Goal: Task Accomplishment & Management: Use online tool/utility

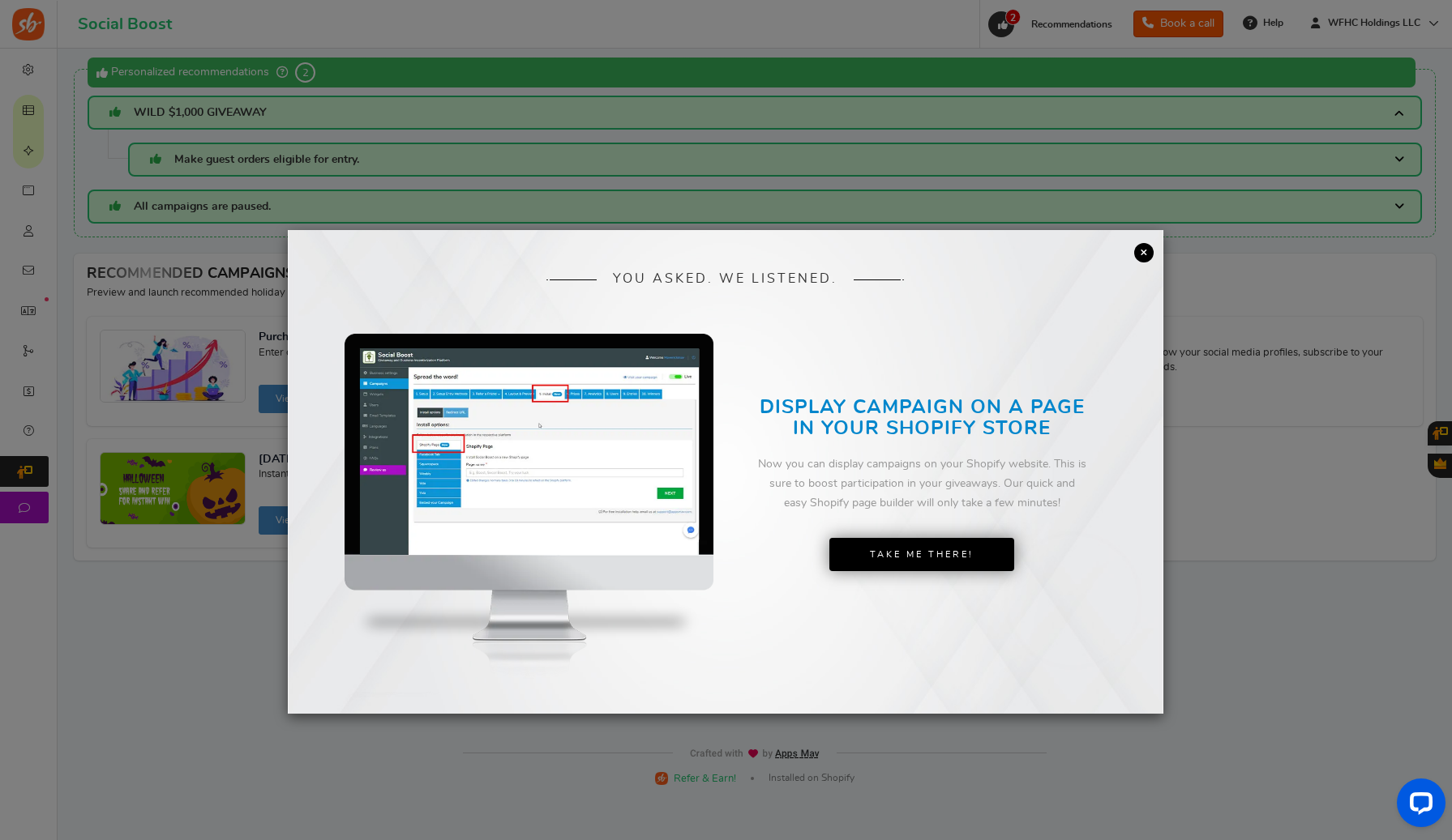
click at [1140, 253] on link "×" at bounding box center [1144, 252] width 19 height 19
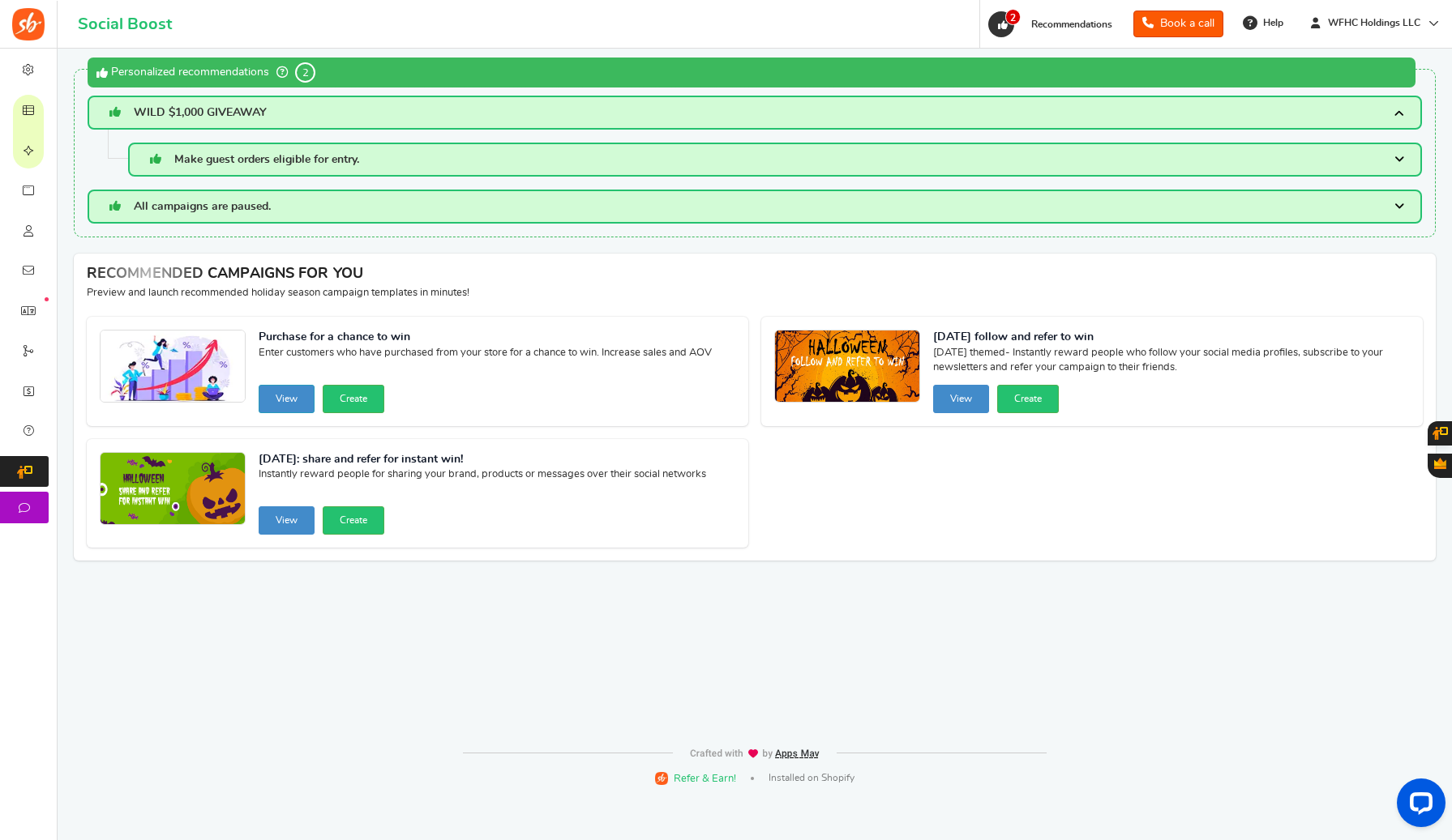
click at [284, 396] on button "View" at bounding box center [287, 399] width 56 height 28
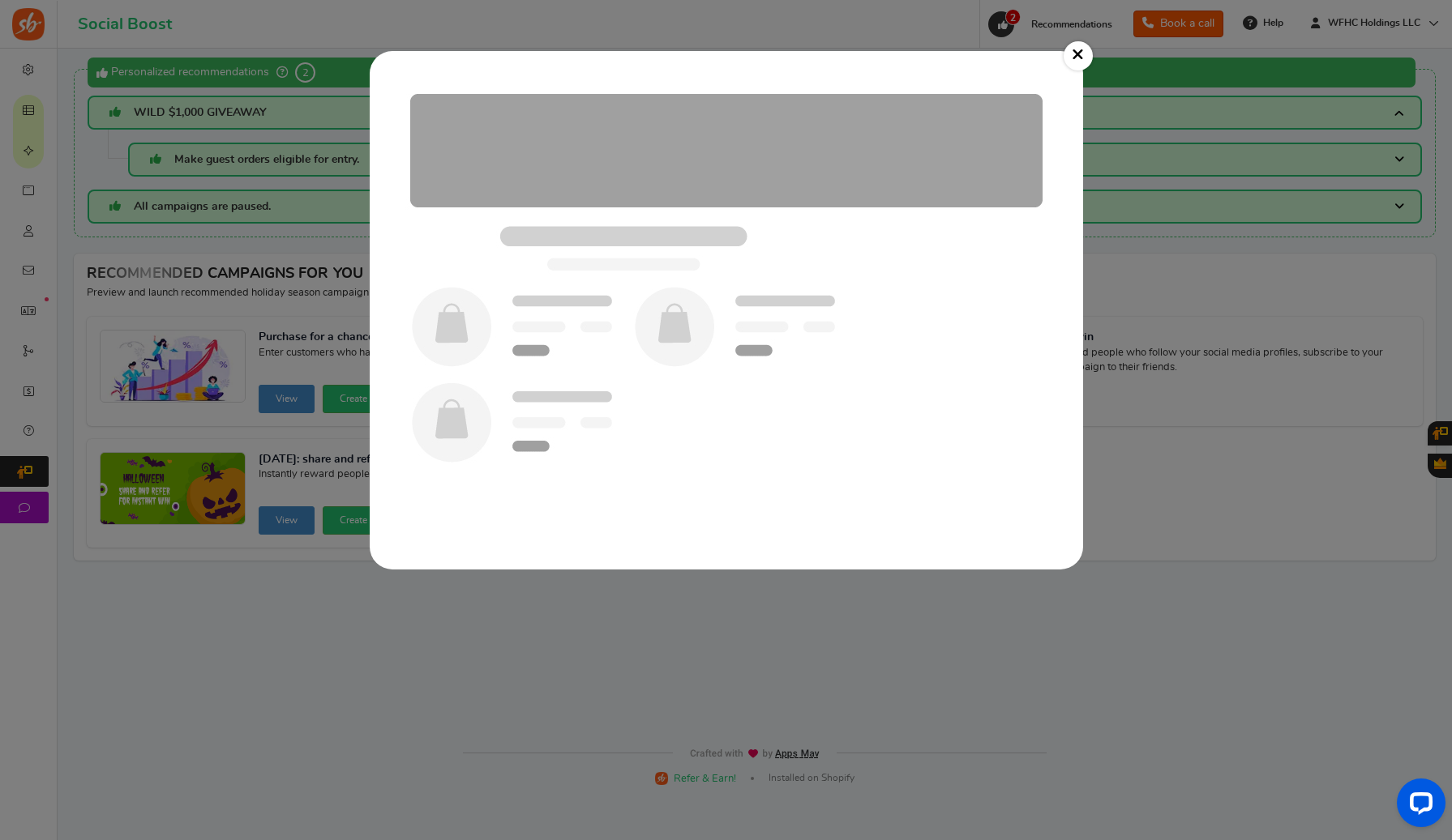
click at [786, 302] on img at bounding box center [726, 310] width 681 height 486
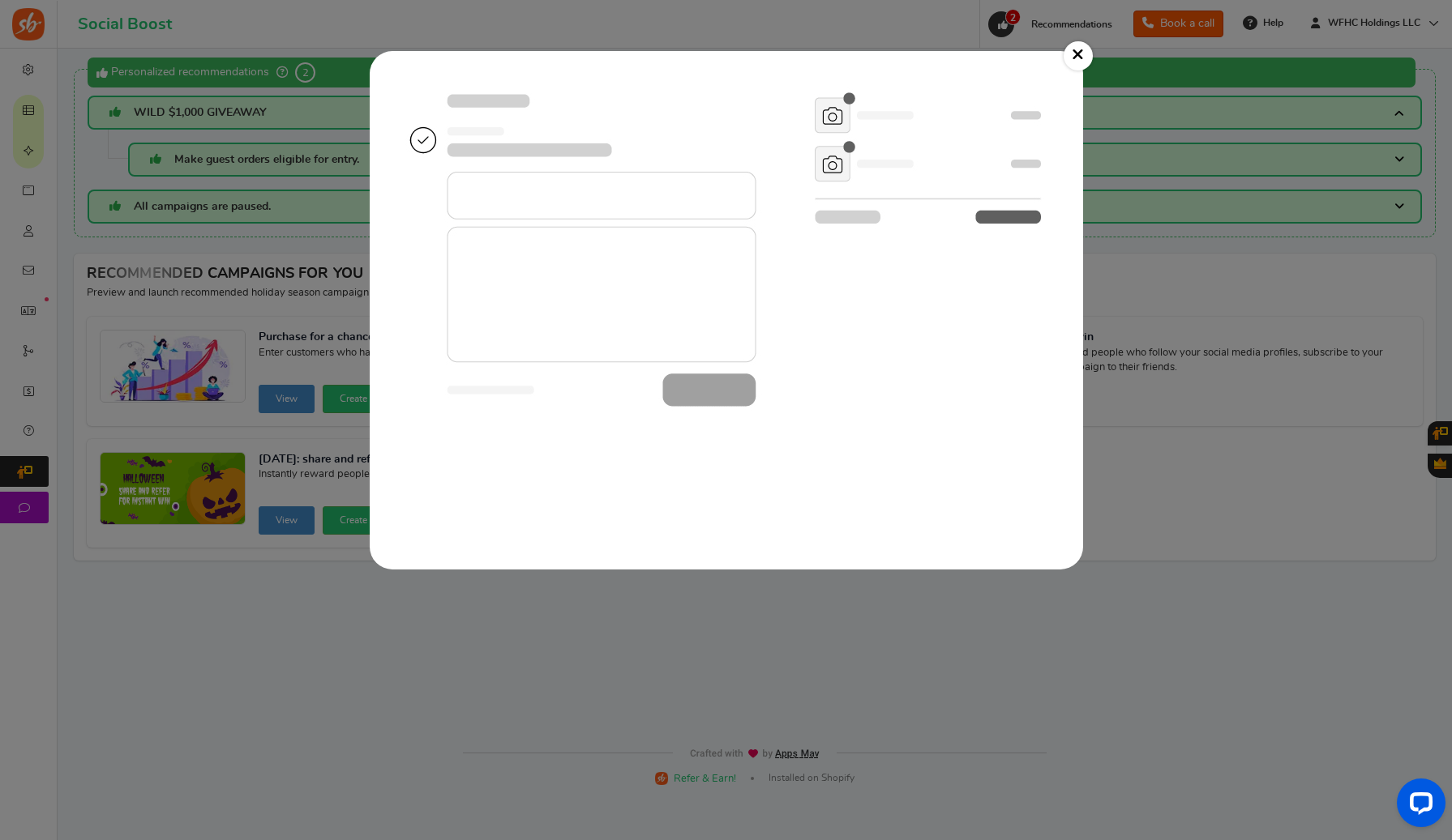
click at [1077, 47] on link "×" at bounding box center [1077, 55] width 29 height 29
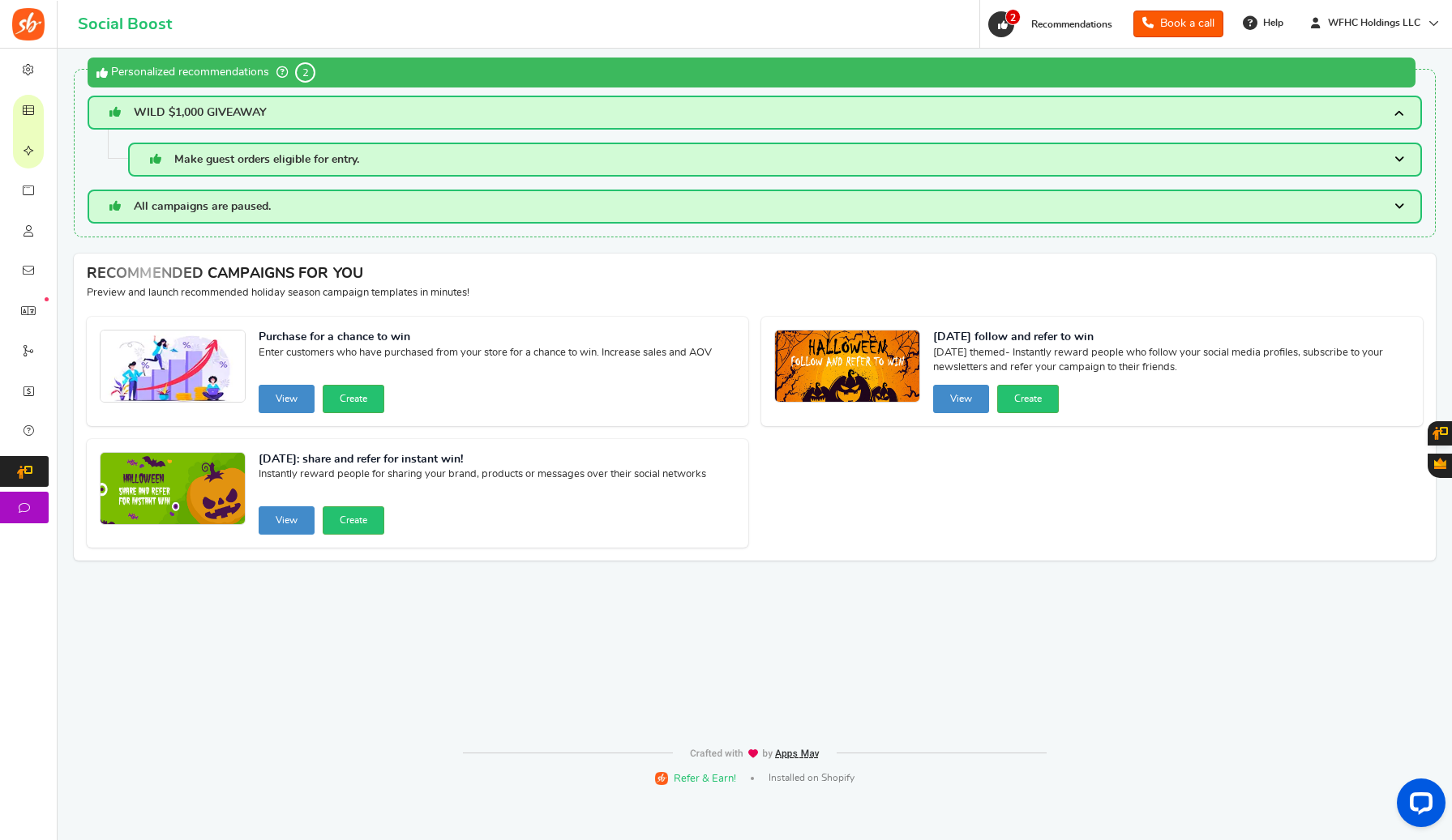
click at [211, 118] on span "WILD $1,000 GIVEAWAY" at bounding box center [200, 112] width 133 height 11
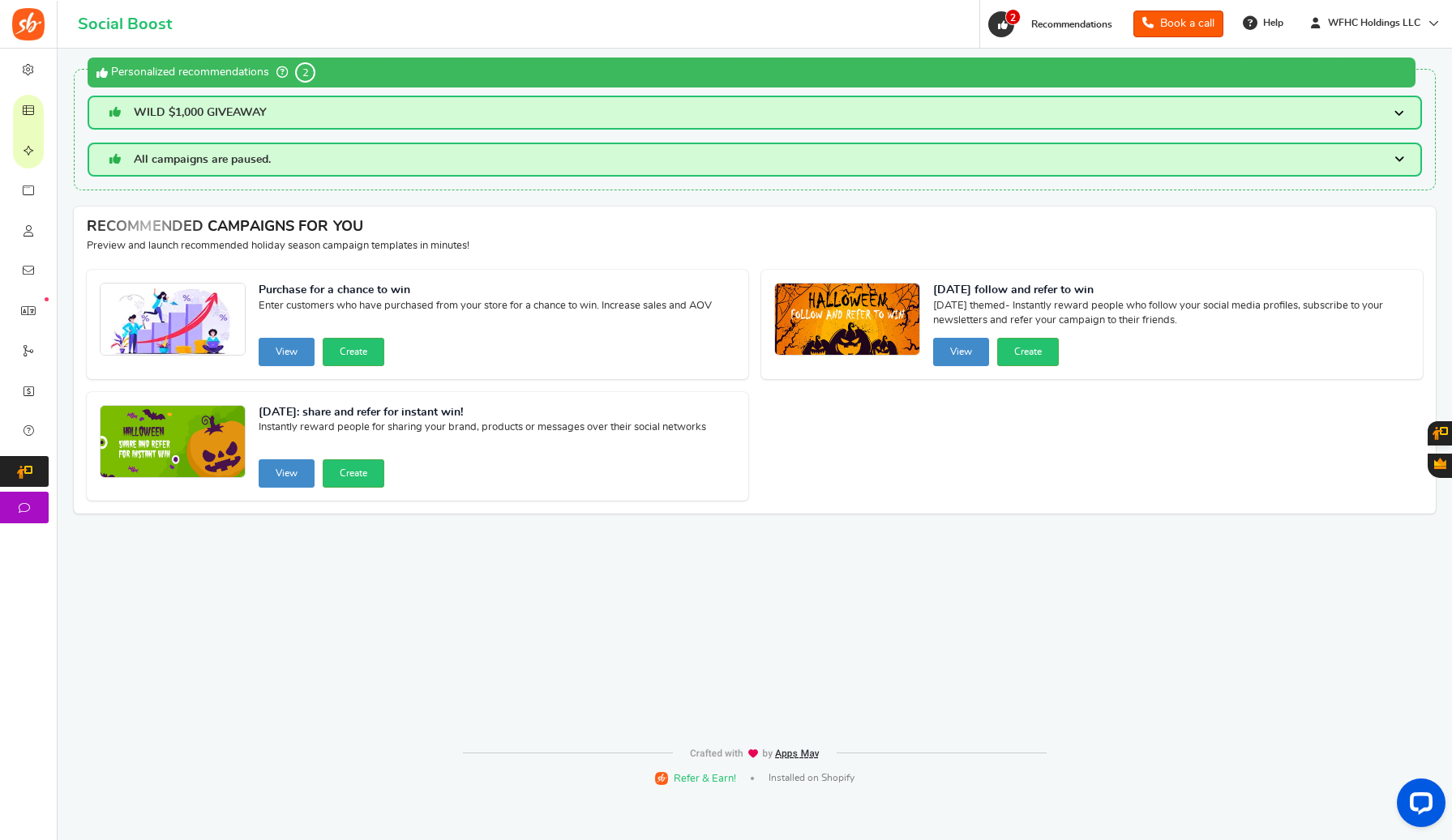
click at [211, 118] on span "WILD $1,000 GIVEAWAY" at bounding box center [200, 112] width 133 height 11
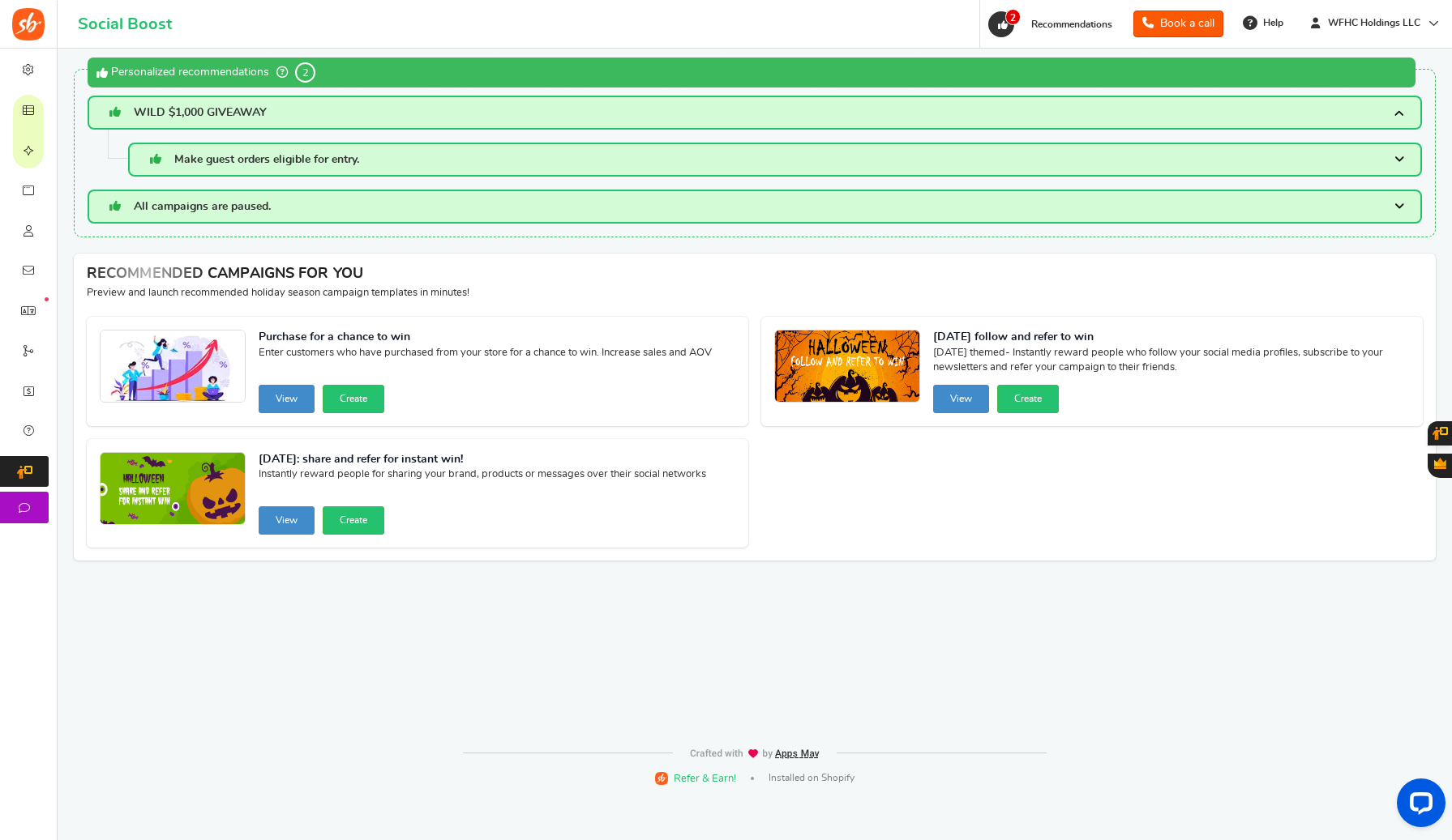
click at [236, 158] on span "Make guest orders eligible for entry." at bounding box center [266, 159] width 185 height 11
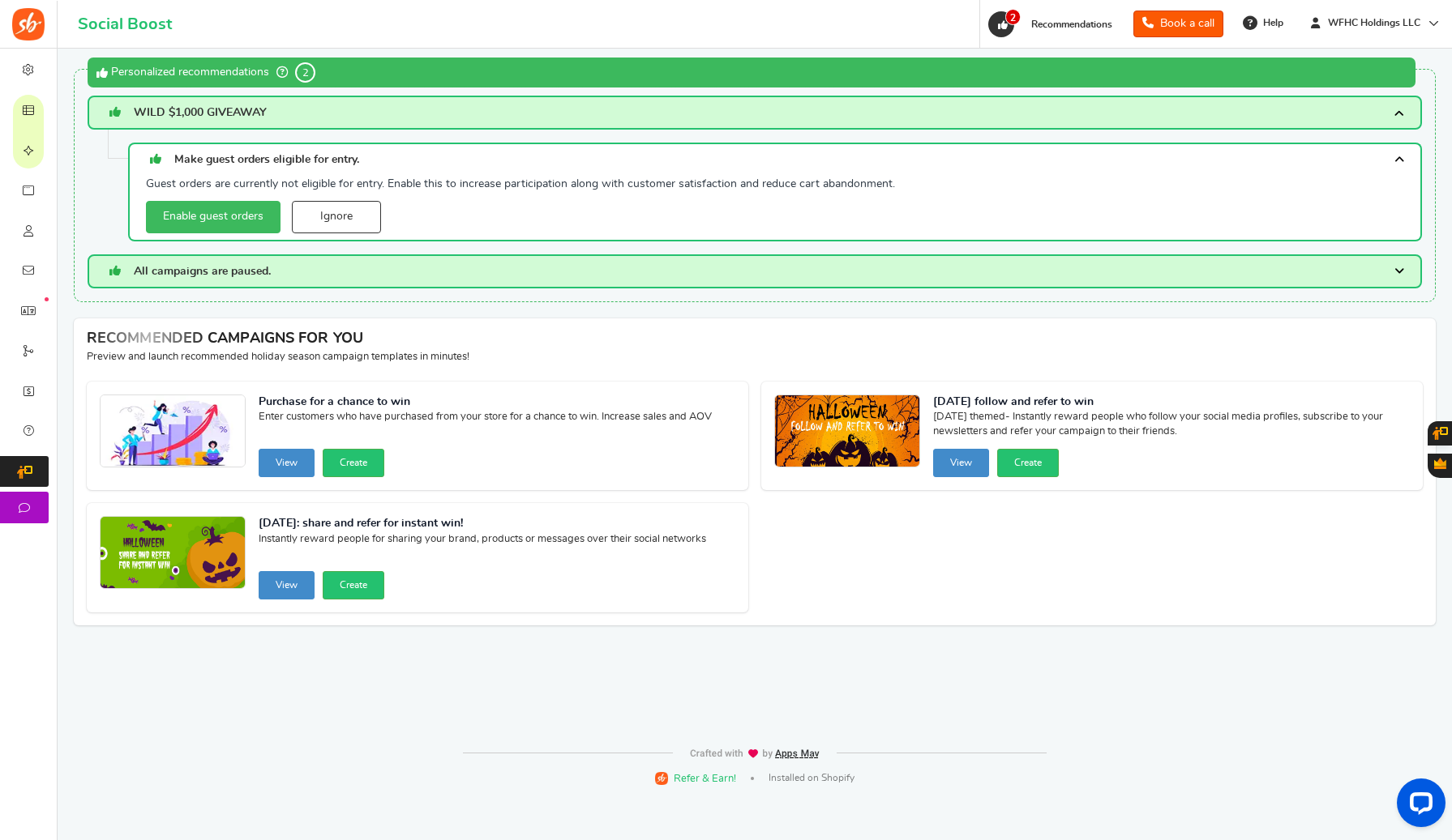
click at [183, 107] on span "WILD $1,000 GIVEAWAY" at bounding box center [200, 112] width 133 height 11
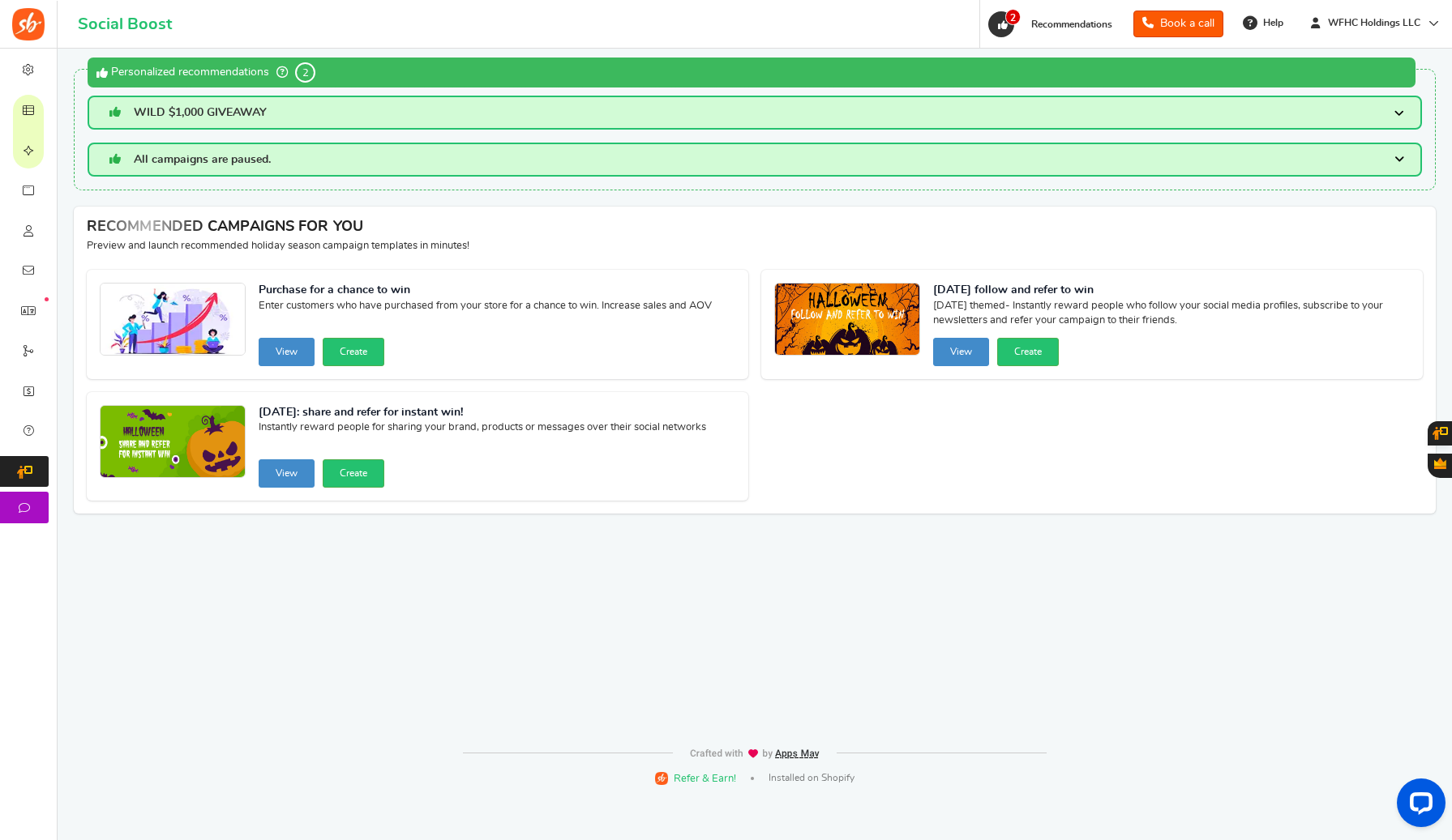
click at [314, 73] on span "2" at bounding box center [305, 72] width 20 height 20
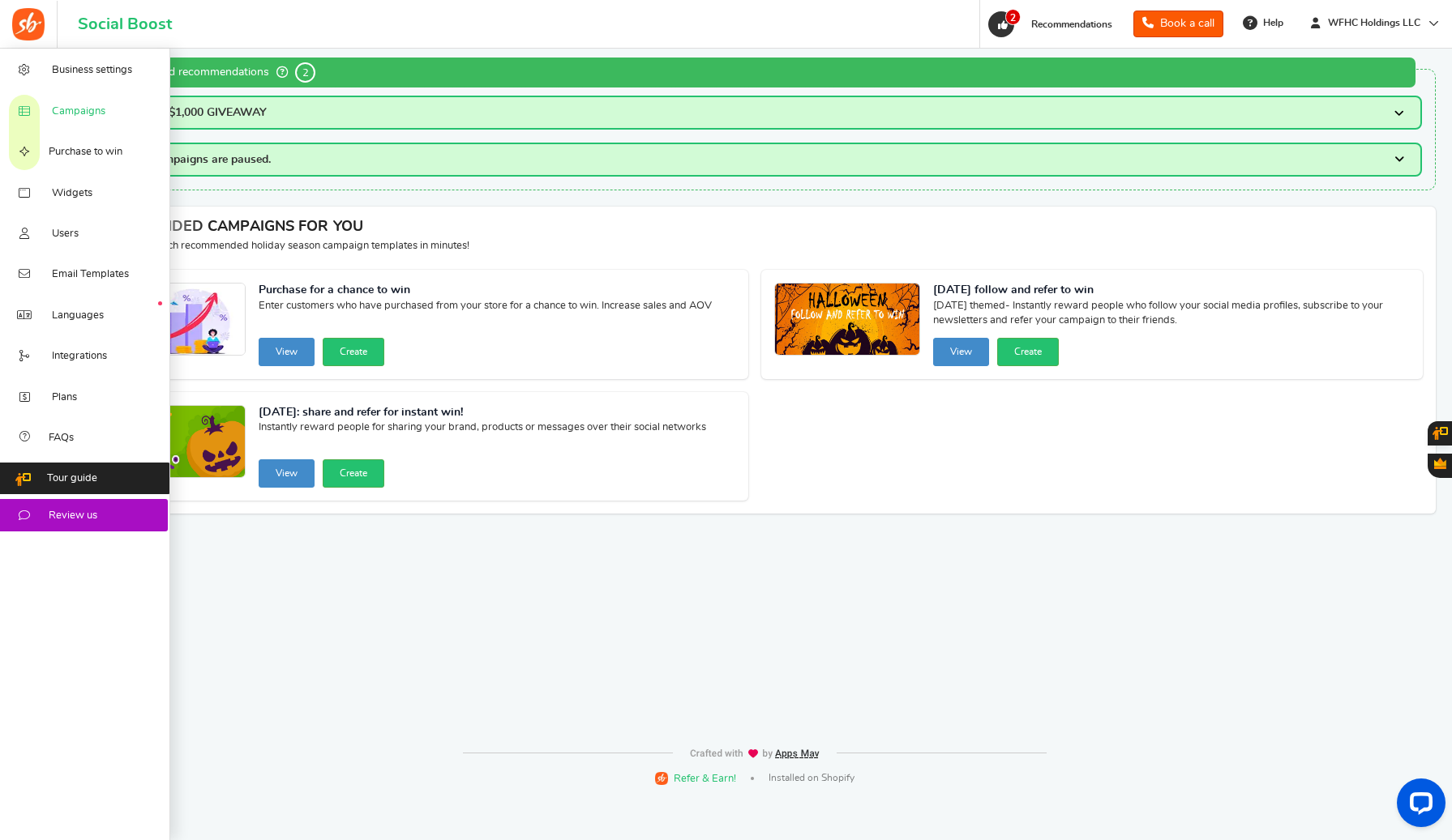
click at [65, 107] on span "Campaigns" at bounding box center [78, 112] width 53 height 15
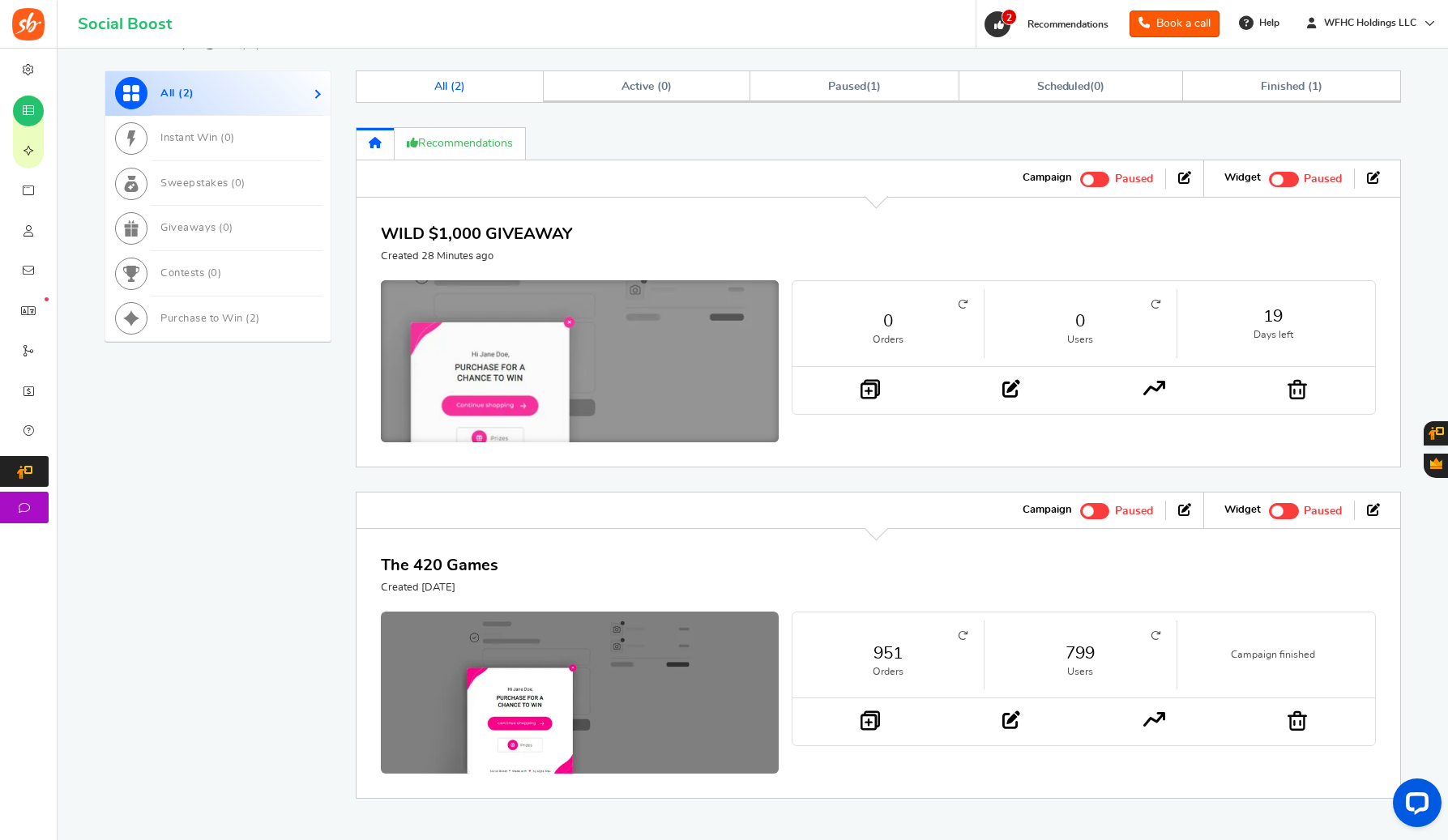
scroll to position [625, 0]
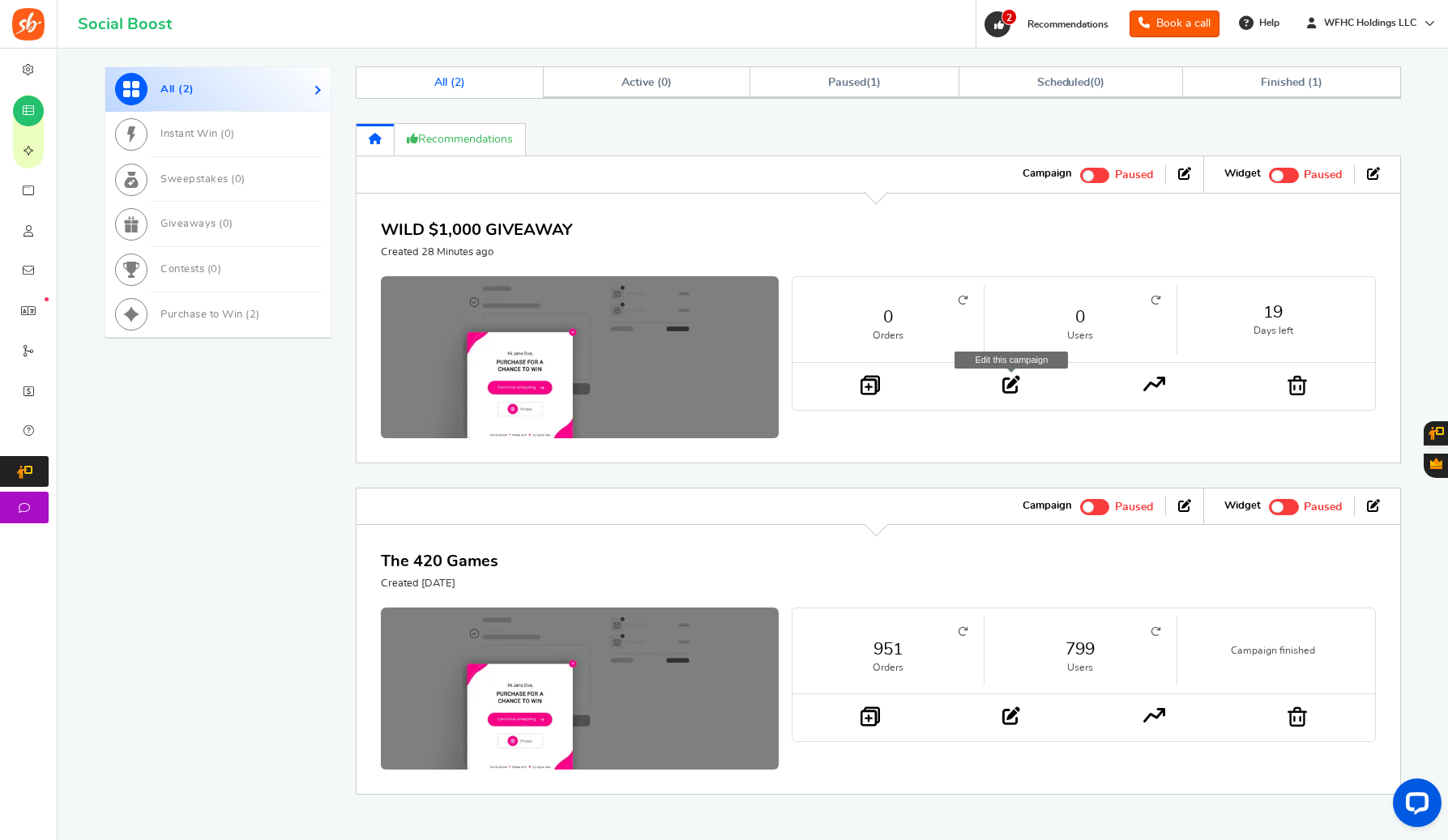
click at [1012, 389] on icon at bounding box center [1011, 385] width 17 height 17
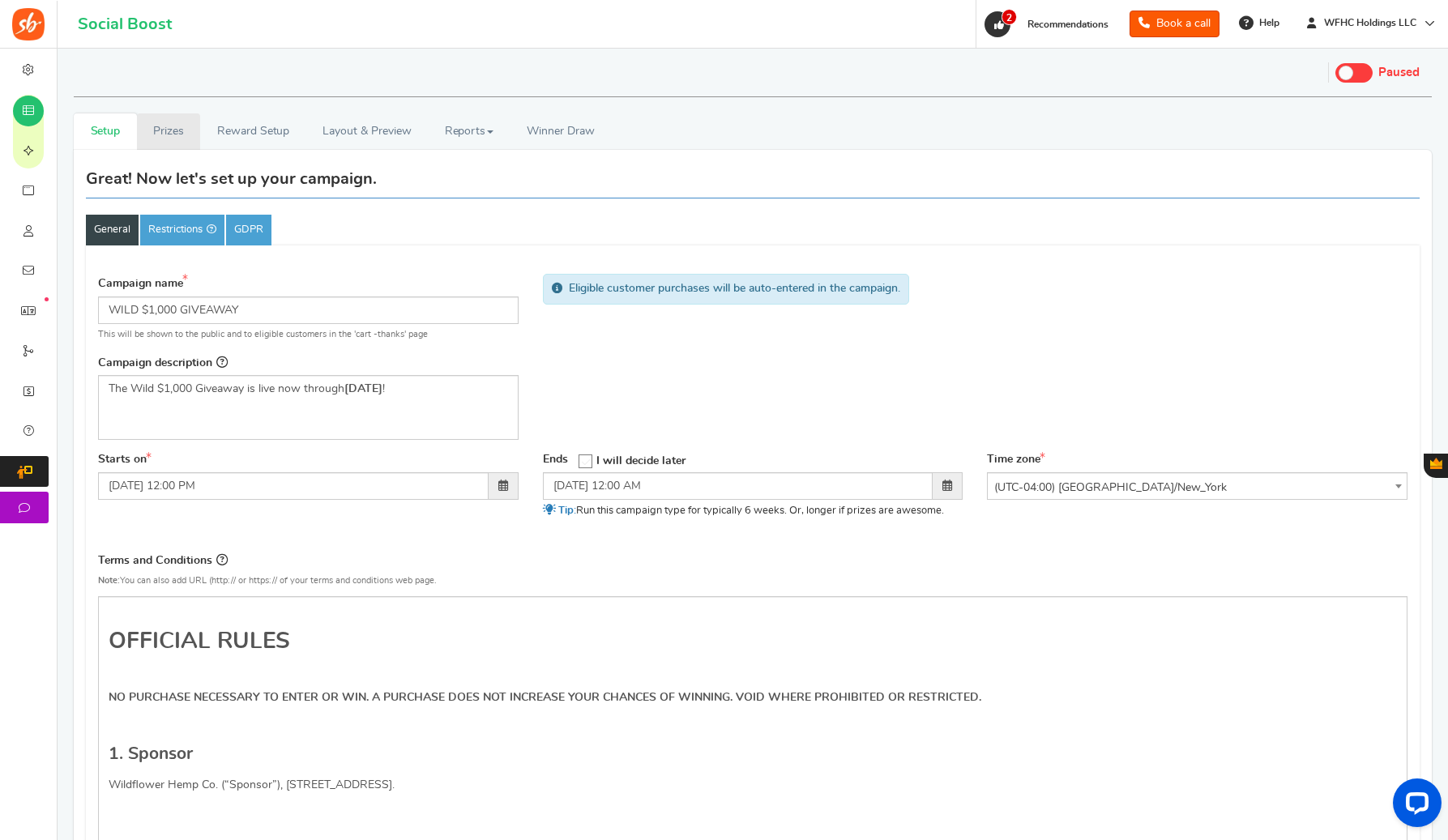
click at [169, 138] on link "Prizes" at bounding box center [169, 132] width 64 height 37
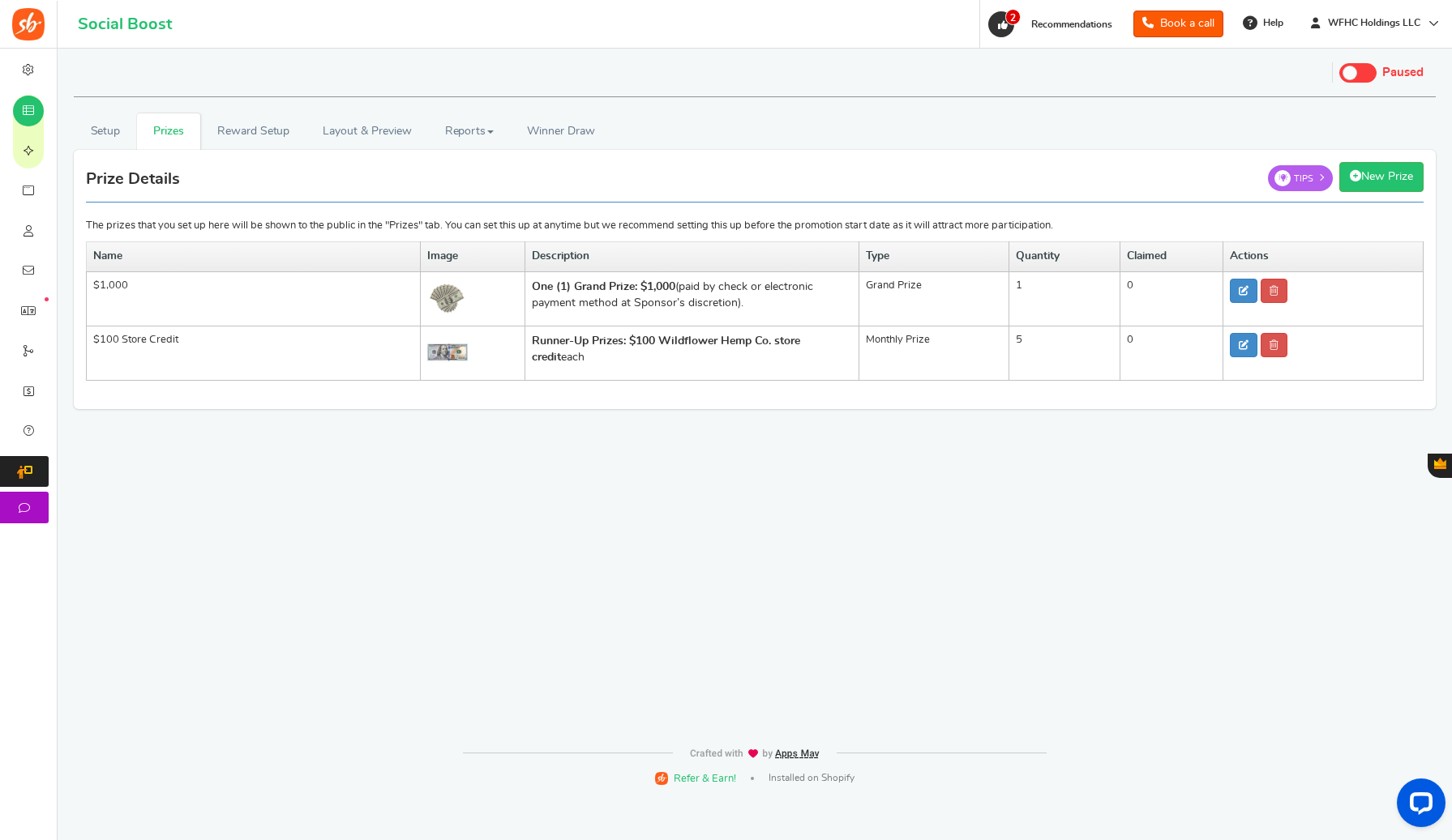
click at [455, 356] on img at bounding box center [447, 353] width 40 height 40
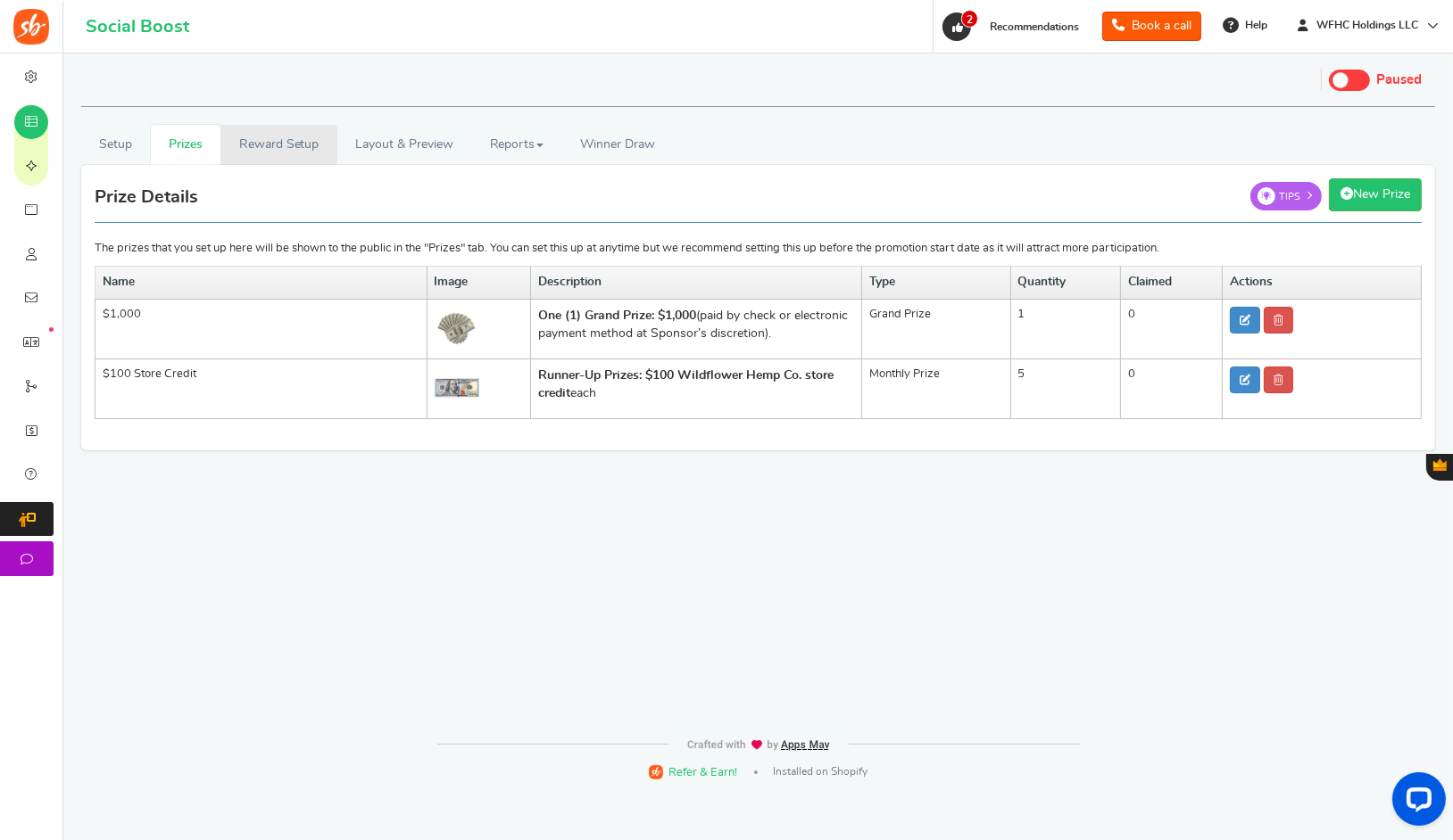
click at [263, 155] on link "Reward Setup" at bounding box center [278, 145] width 116 height 40
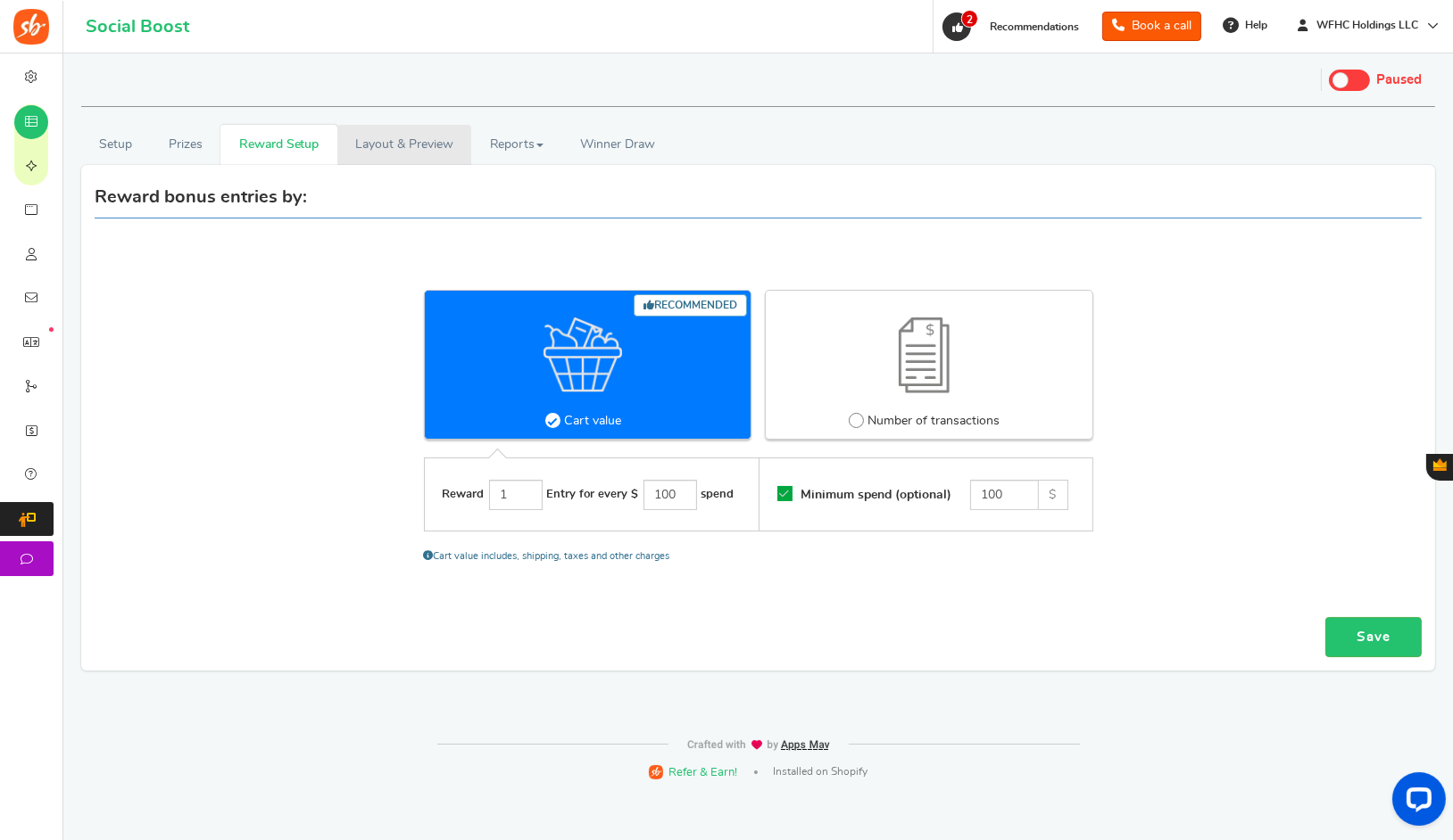
click at [395, 152] on link "Layout & Preview" at bounding box center [404, 145] width 134 height 40
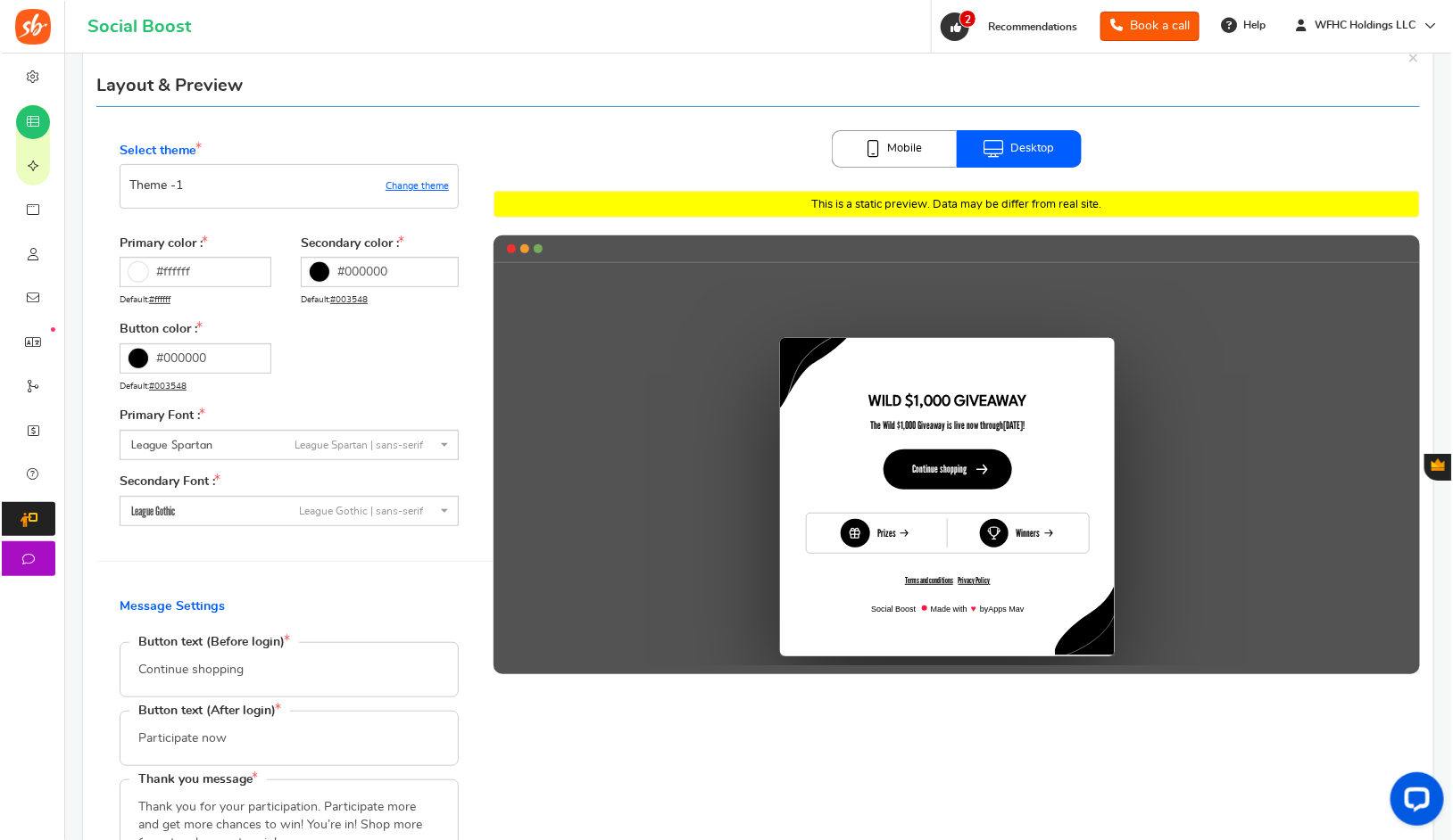
scroll to position [131, 0]
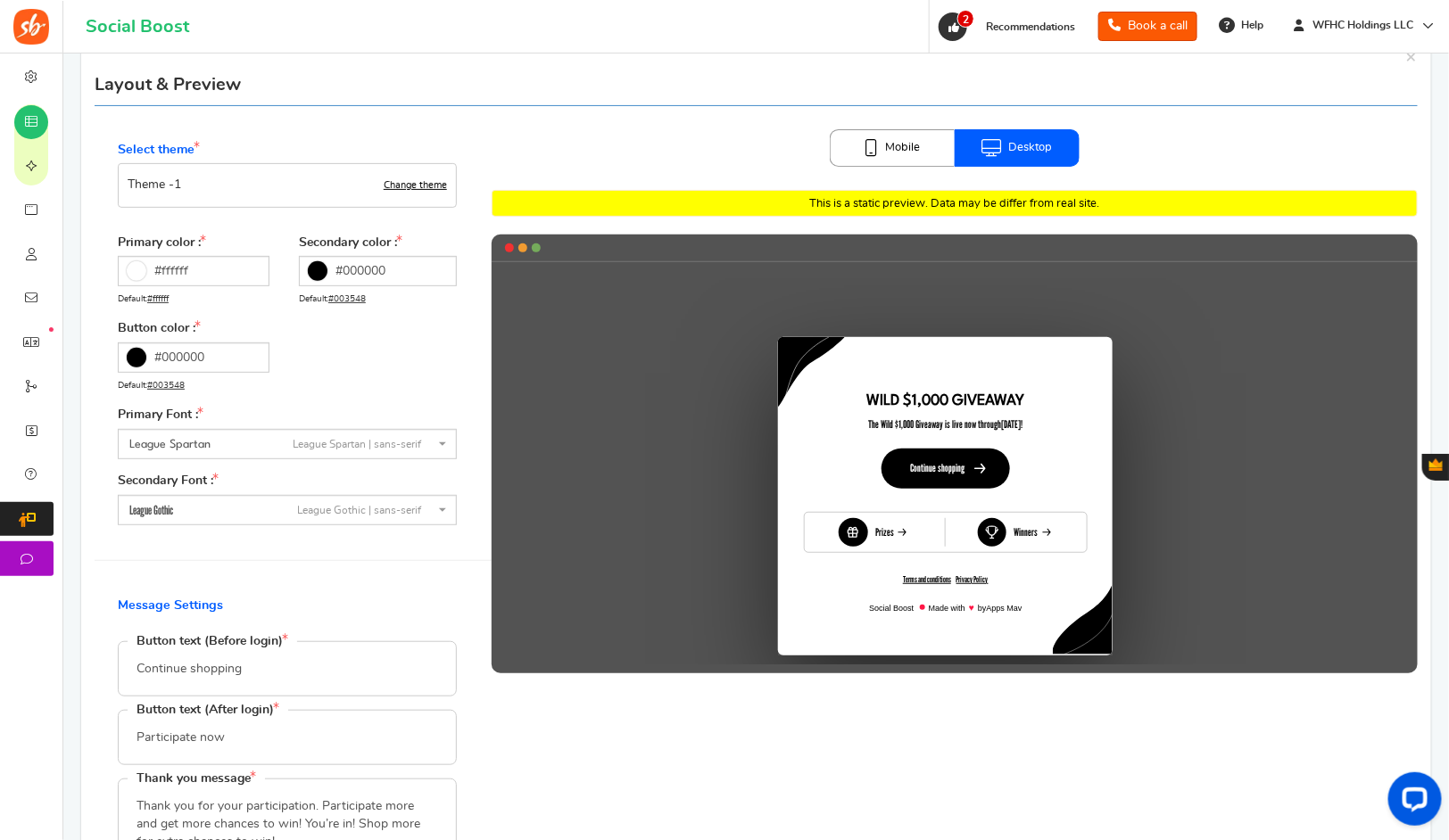
click at [404, 187] on link "Change theme" at bounding box center [415, 185] width 63 height 11
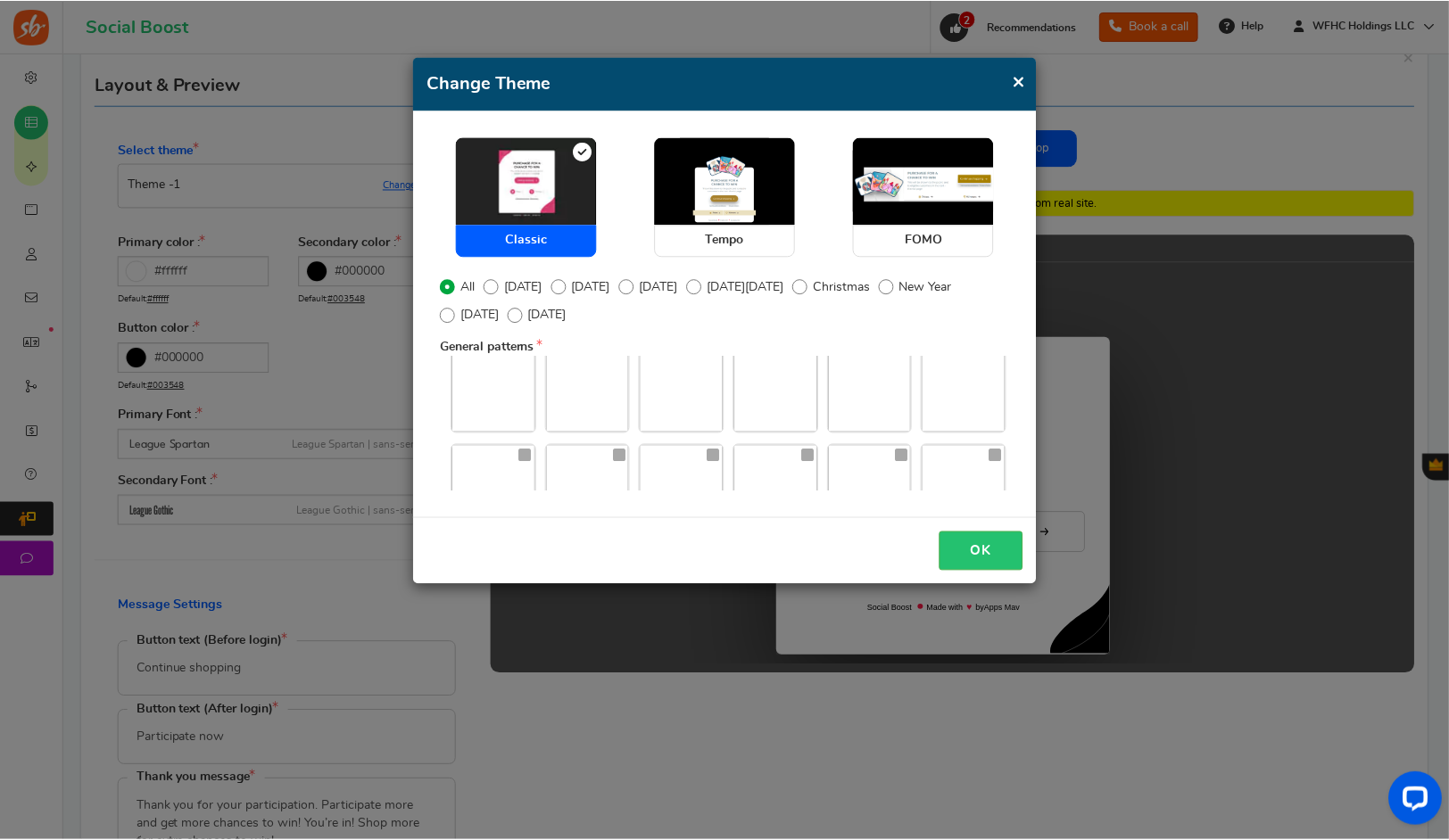
scroll to position [869, 0]
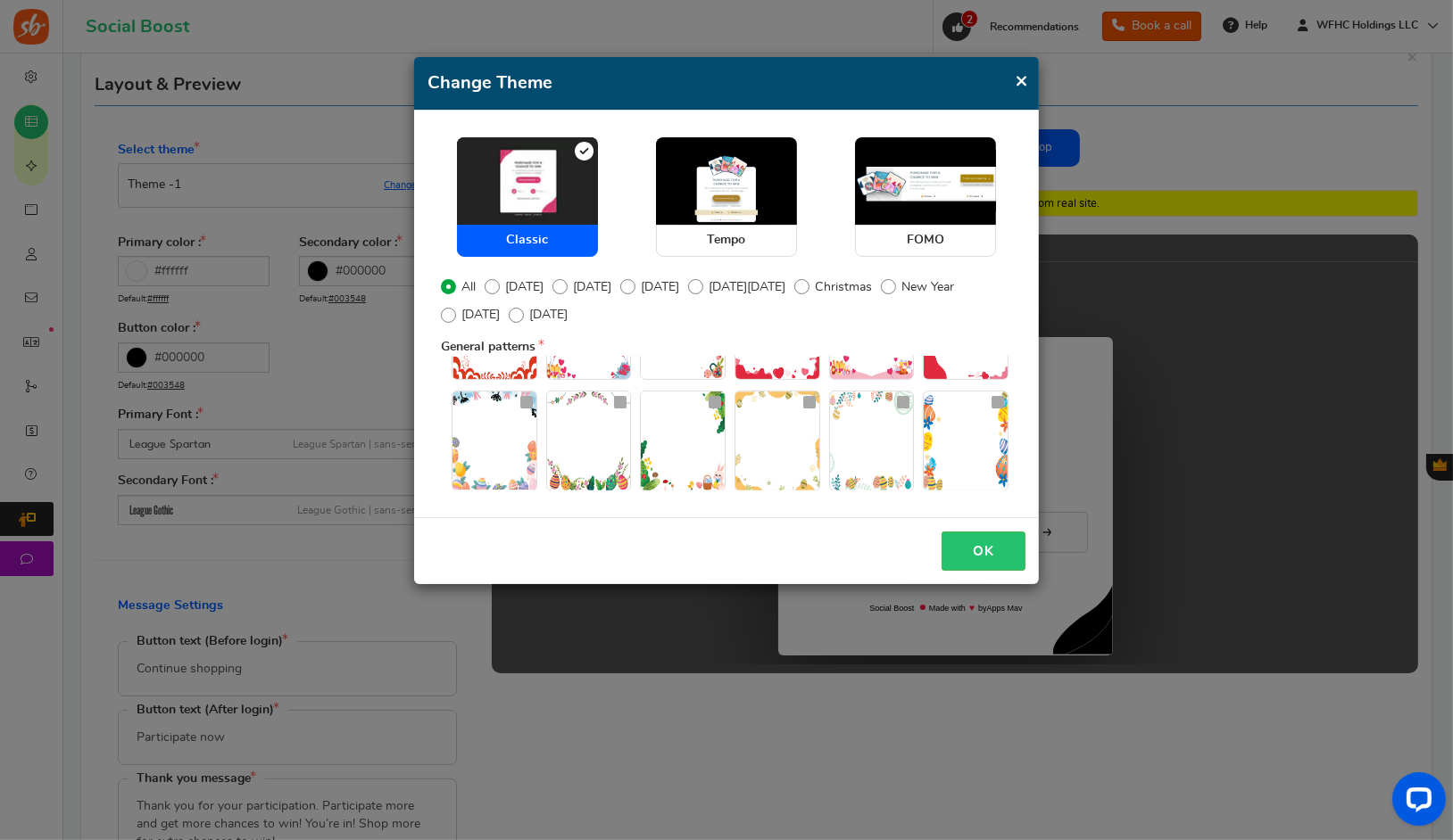
click at [1022, 81] on span "×" at bounding box center [1021, 80] width 13 height 22
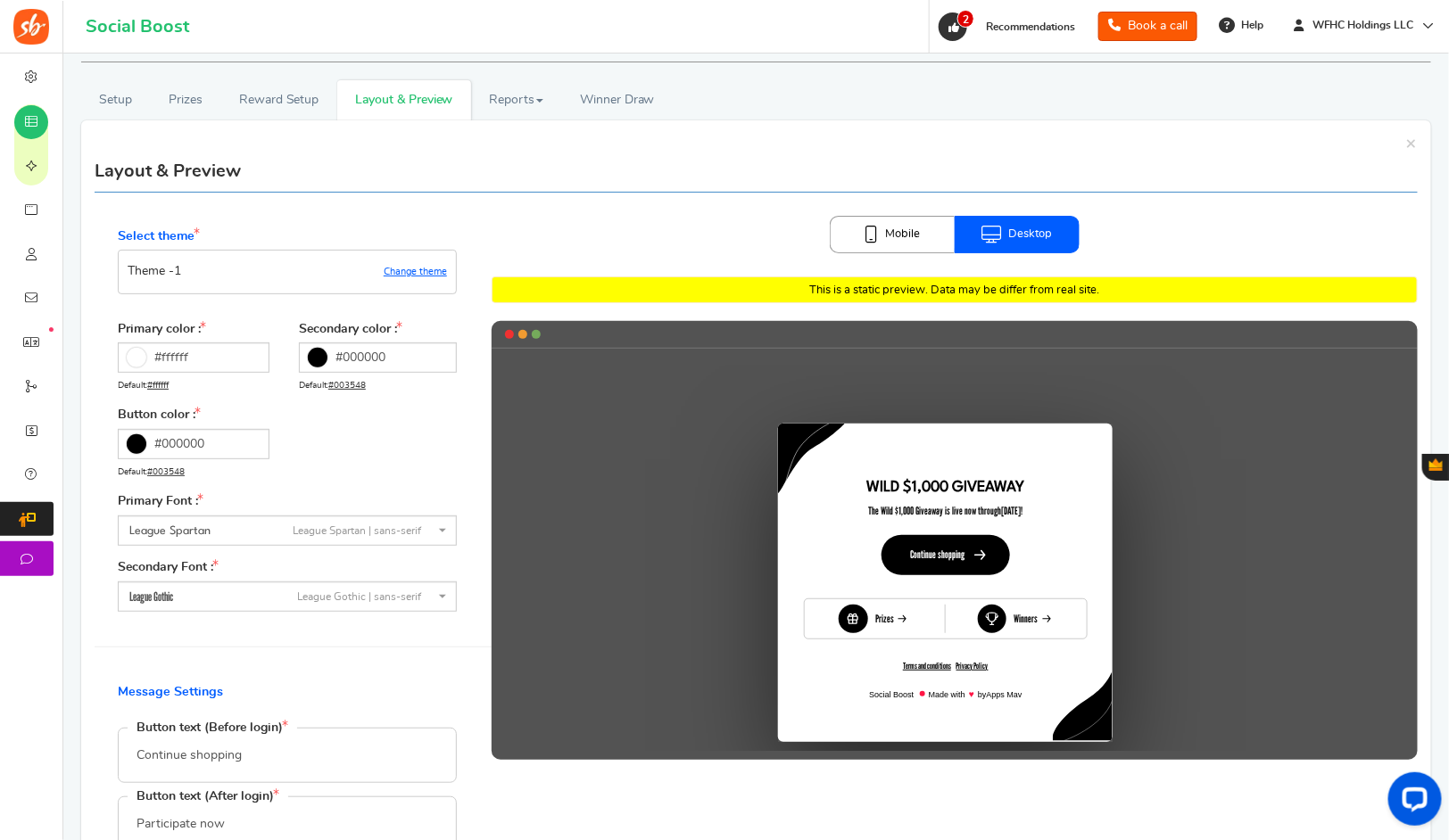
scroll to position [37, 0]
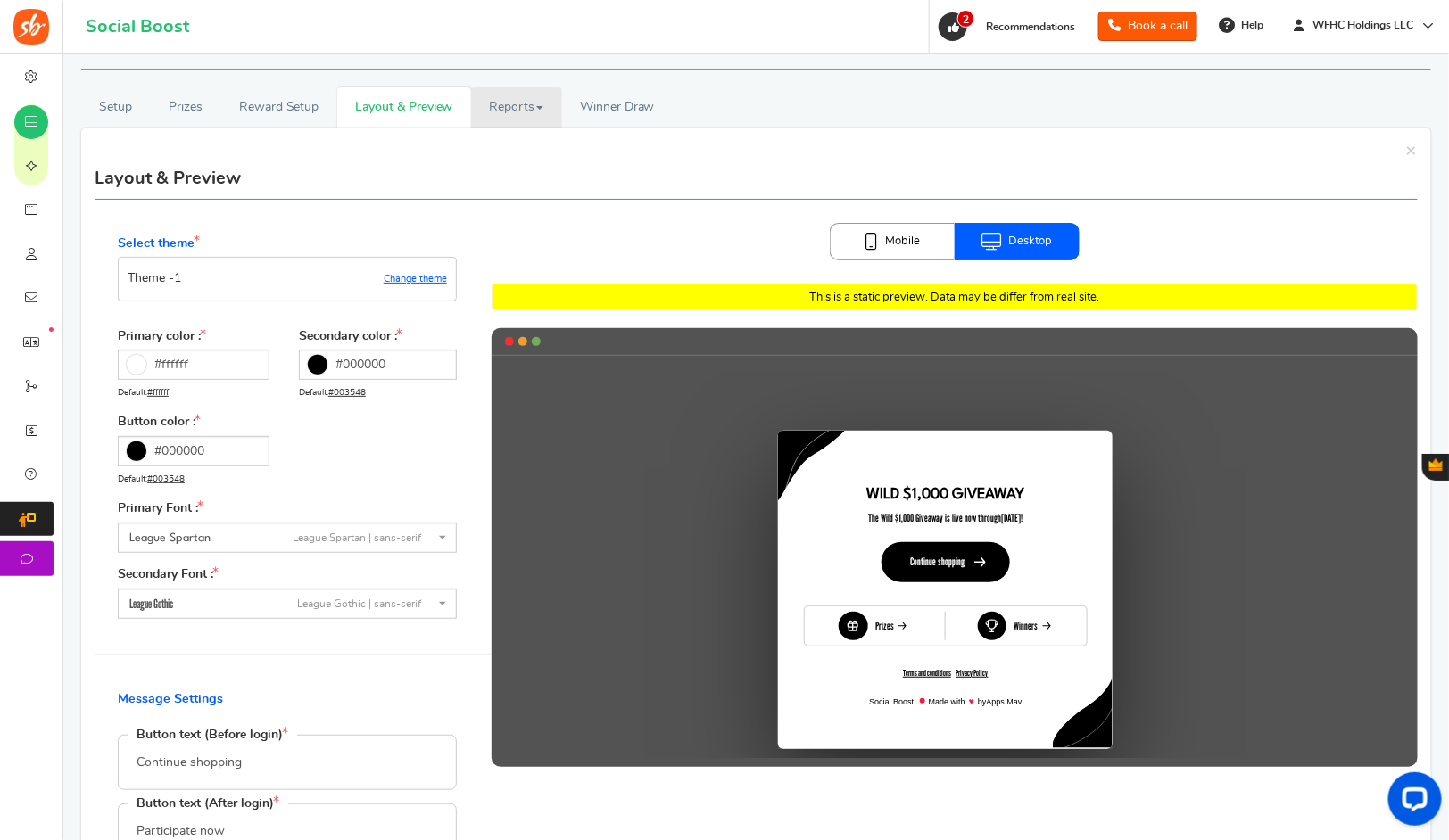
click at [534, 108] on link "Reports" at bounding box center [516, 108] width 91 height 40
click at [278, 99] on link "Reward Setup" at bounding box center [278, 108] width 116 height 40
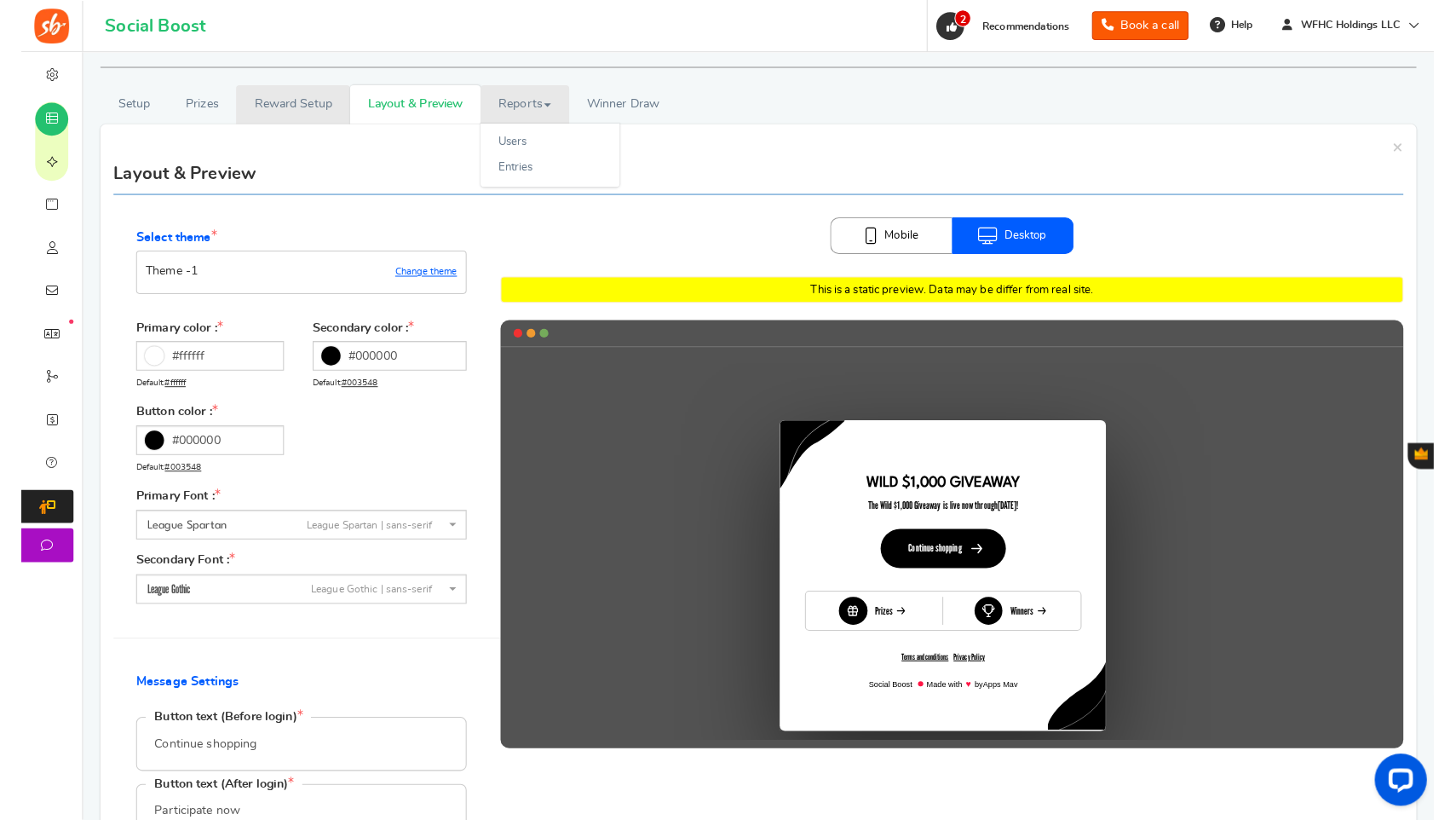
scroll to position [0, 0]
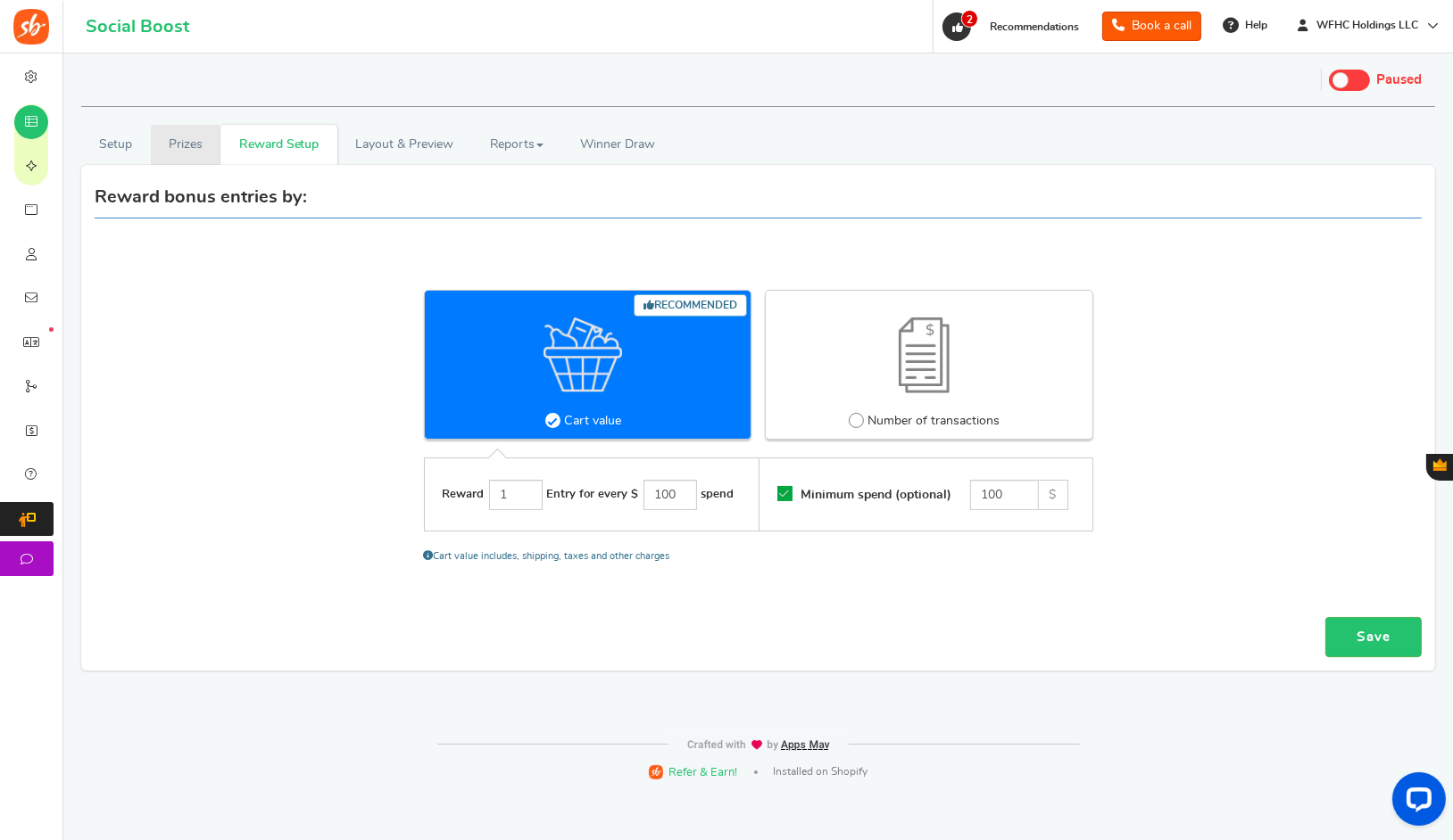
click at [189, 146] on link "Prizes" at bounding box center [186, 145] width 70 height 40
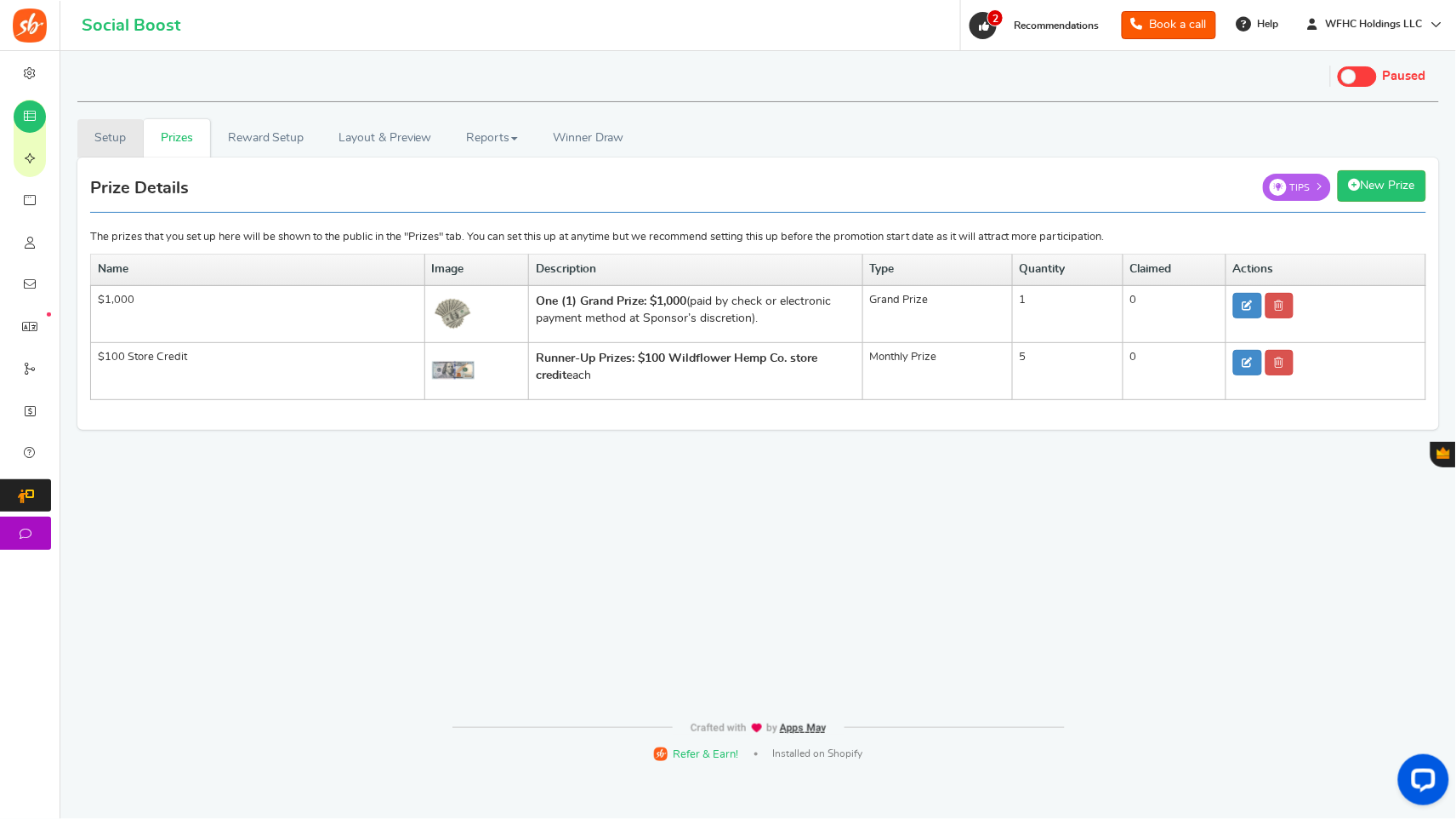
click at [126, 144] on link "Setup" at bounding box center [110, 138] width 66 height 39
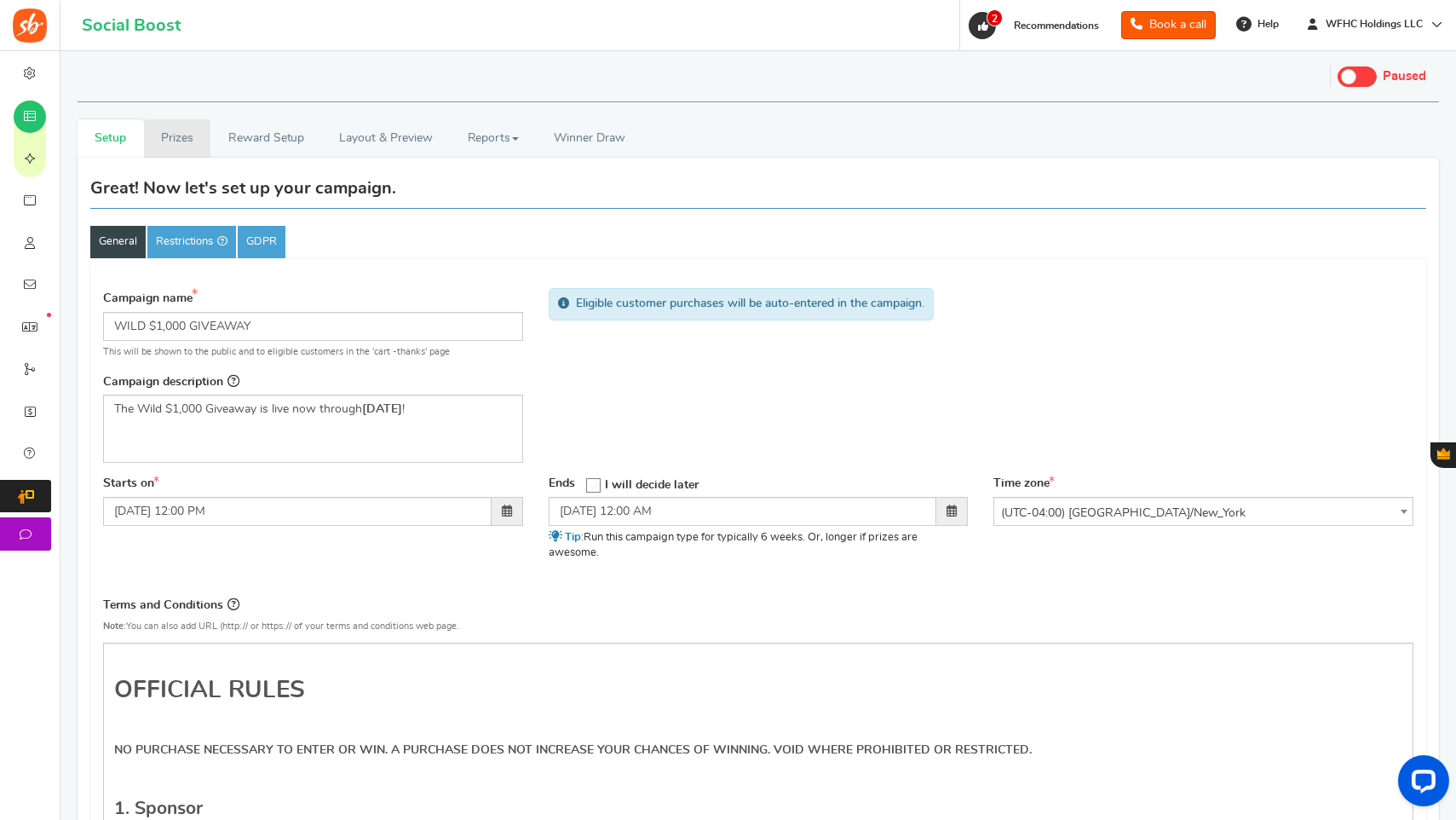
click at [168, 144] on link "Prizes" at bounding box center [177, 139] width 67 height 39
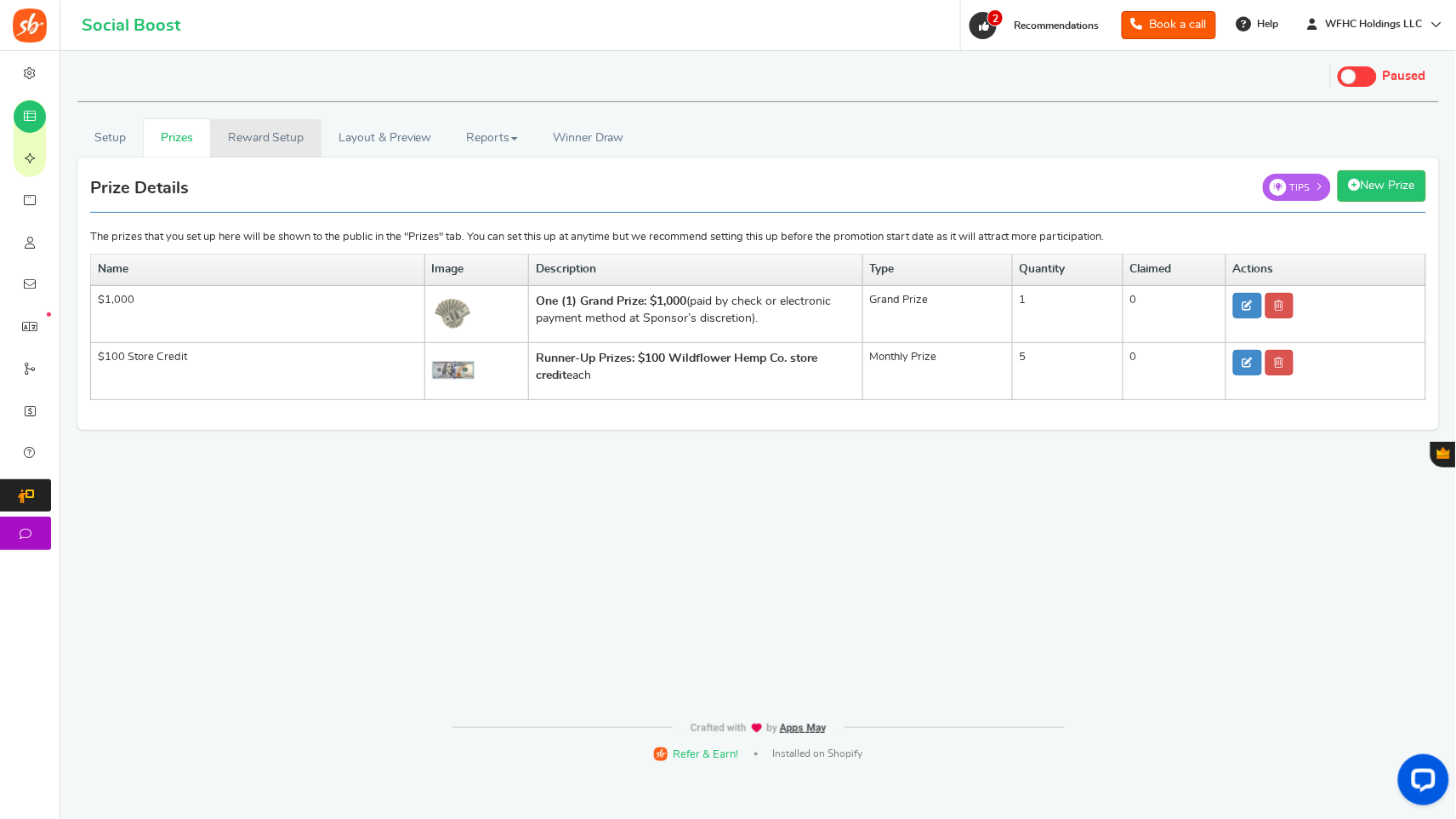
click at [264, 148] on link "Reward Setup" at bounding box center [265, 138] width 111 height 39
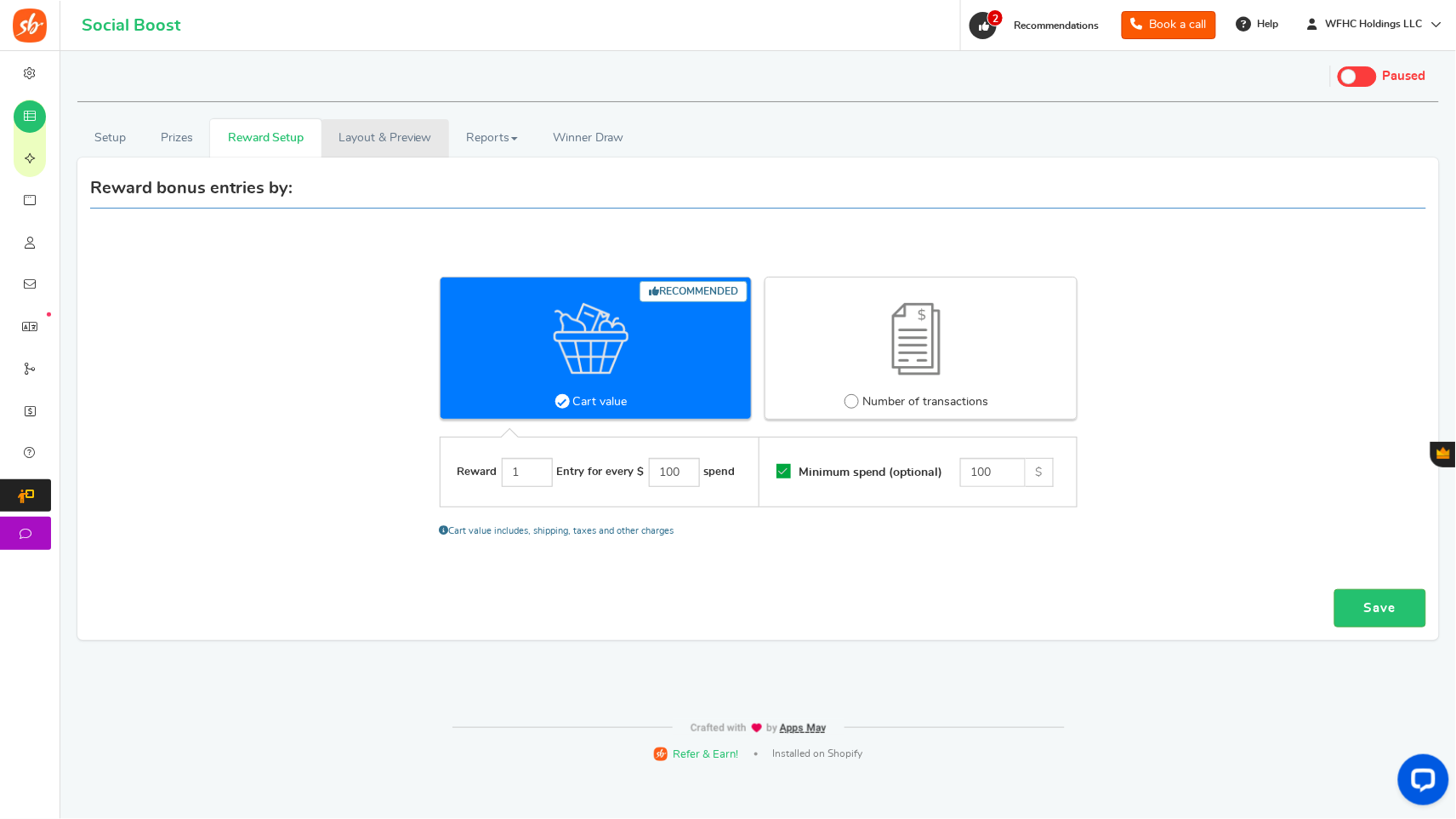
click at [374, 138] on link "Layout & Preview" at bounding box center [385, 138] width 127 height 39
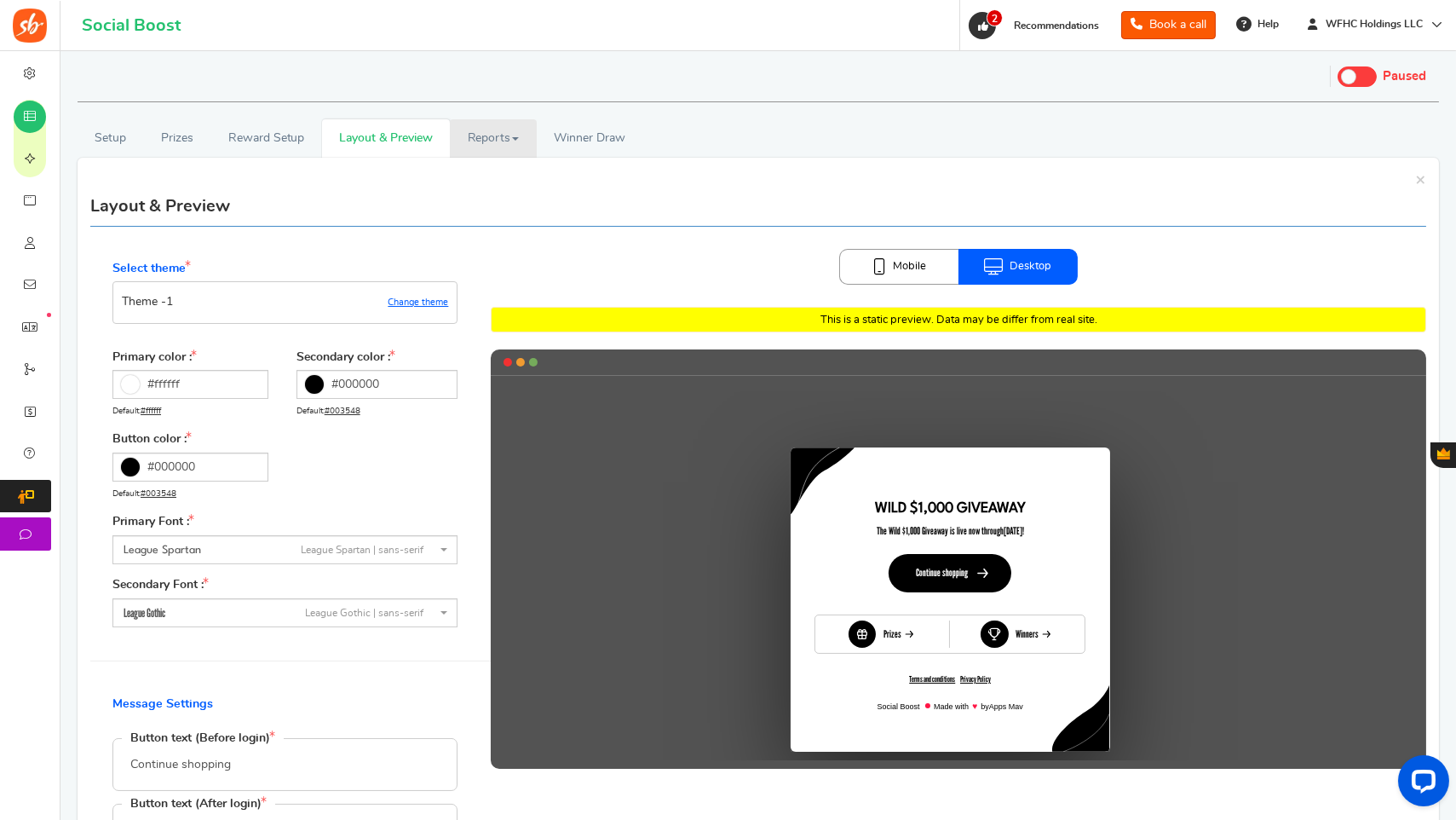
click at [493, 136] on link "Reports" at bounding box center [493, 139] width 87 height 39
click at [496, 136] on link "Reports" at bounding box center [493, 139] width 87 height 39
click at [886, 274] on link "Mobile" at bounding box center [899, 266] width 119 height 36
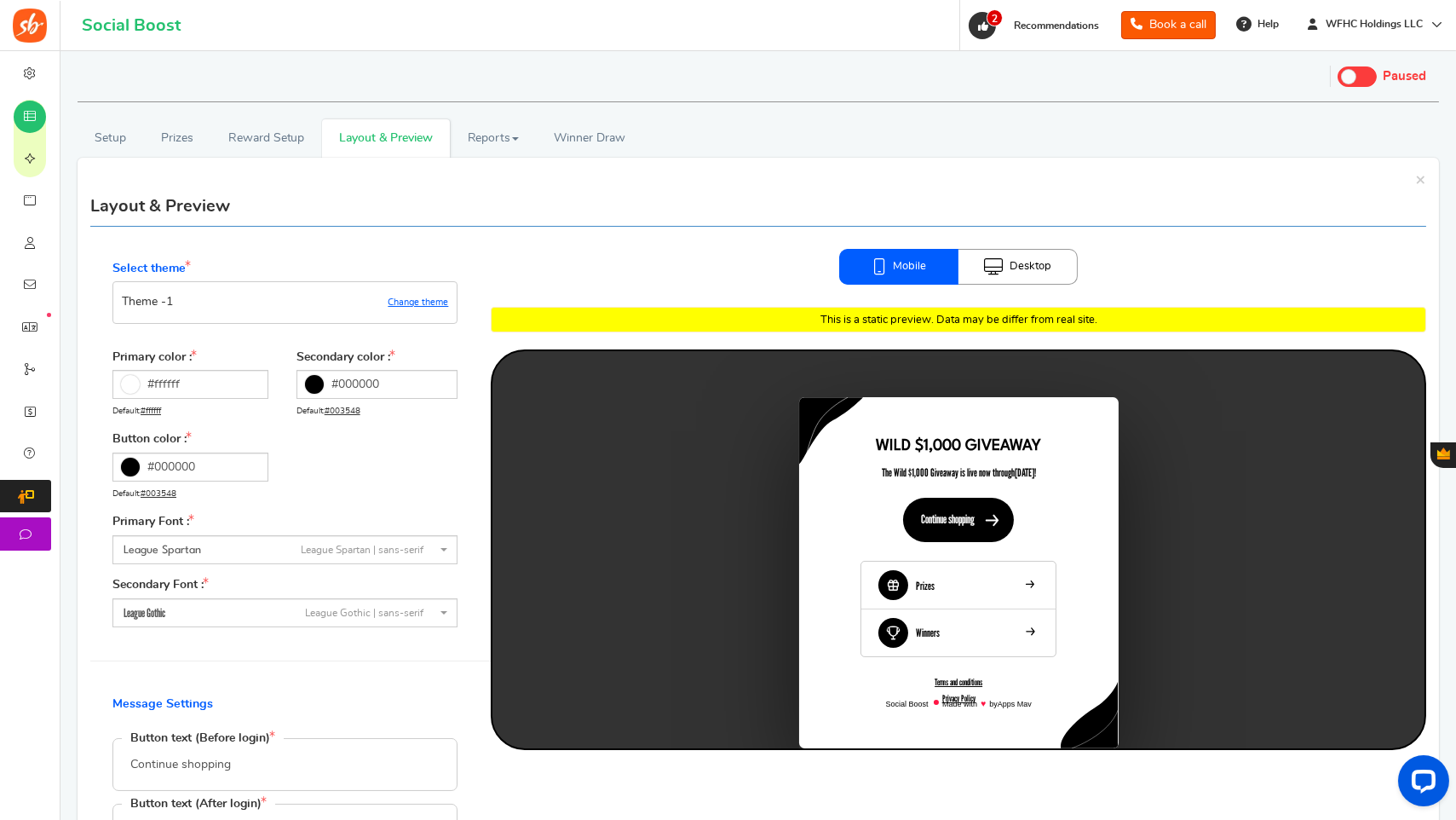
click at [1006, 271] on link "Desktop" at bounding box center [1018, 266] width 119 height 36
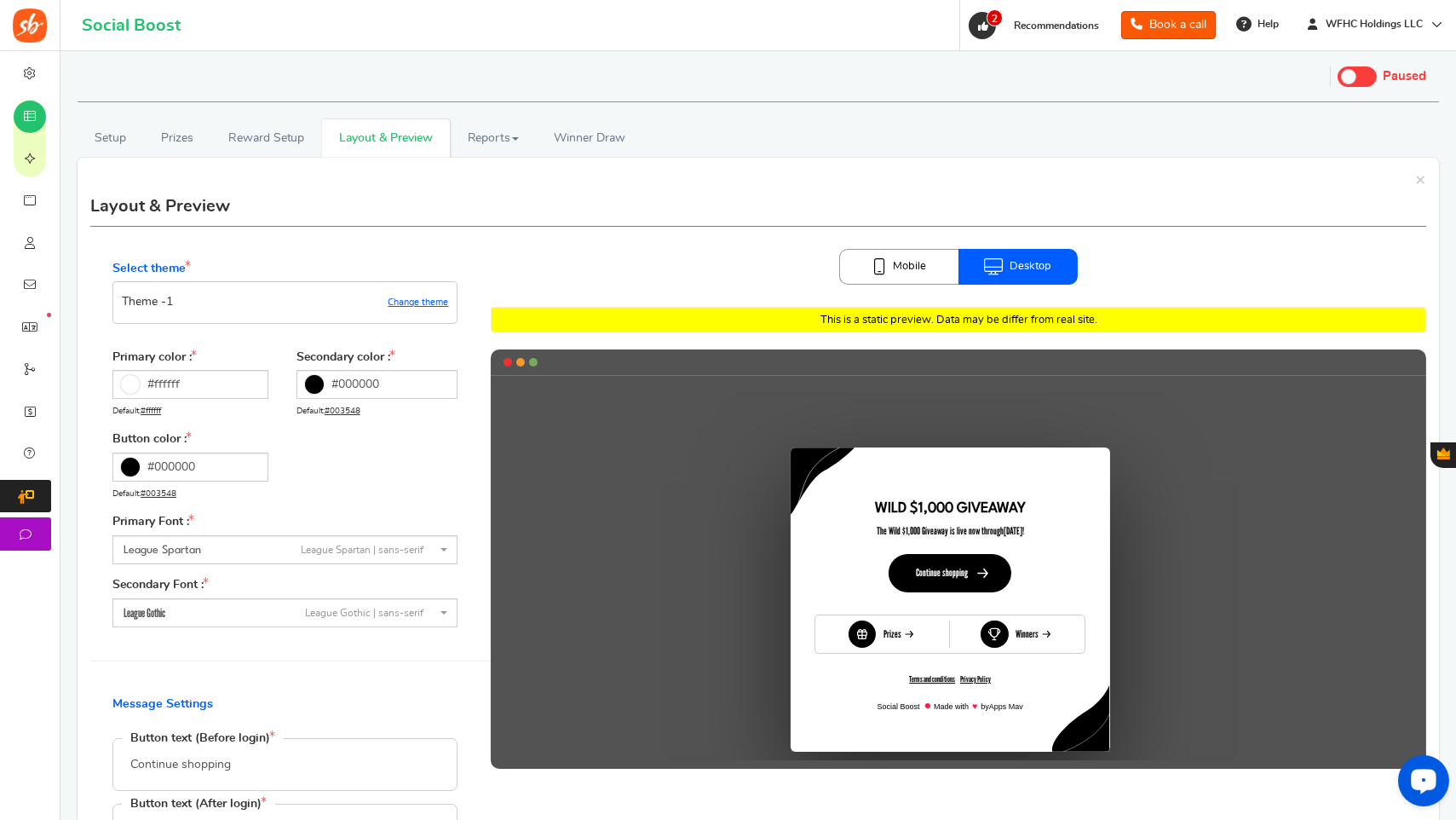
click at [856, 266] on link "Mobile" at bounding box center [899, 266] width 119 height 36
